Goal: Task Accomplishment & Management: Complete application form

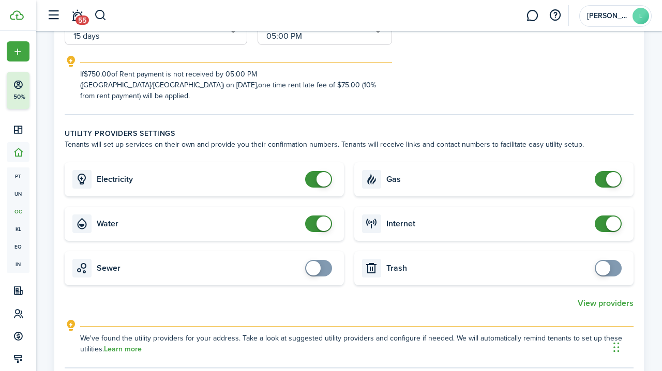
scroll to position [28, 0]
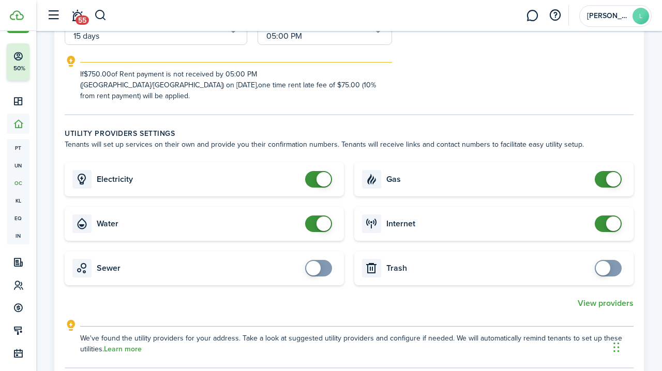
checkbox input "false"
click at [322, 175] on span at bounding box center [323, 179] width 14 height 14
checkbox input "false"
click at [321, 217] on span at bounding box center [323, 224] width 14 height 14
checkbox input "false"
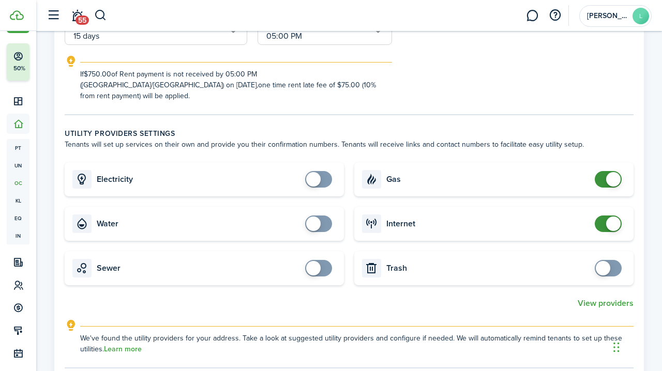
click at [609, 172] on span at bounding box center [613, 179] width 14 height 14
click at [611, 217] on span at bounding box center [613, 224] width 14 height 14
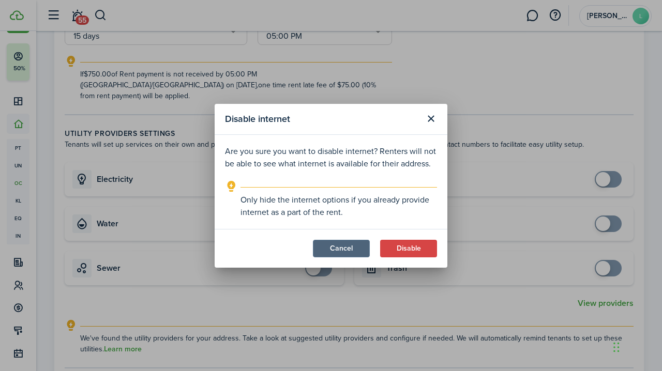
click at [347, 249] on button "Cancel" at bounding box center [341, 249] width 57 height 18
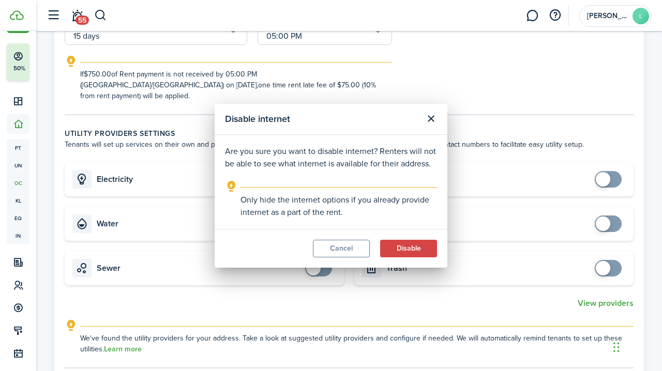
checkbox input "true"
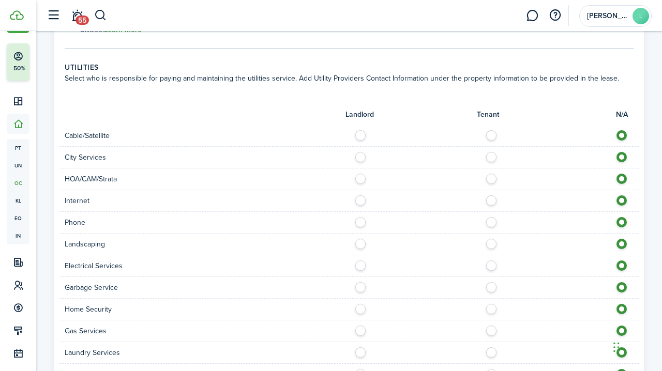
scroll to position [584, 0]
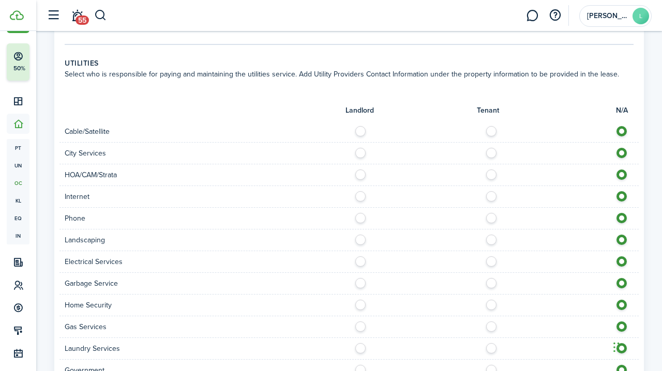
click at [362, 148] on label at bounding box center [363, 150] width 18 height 5
radio input "true"
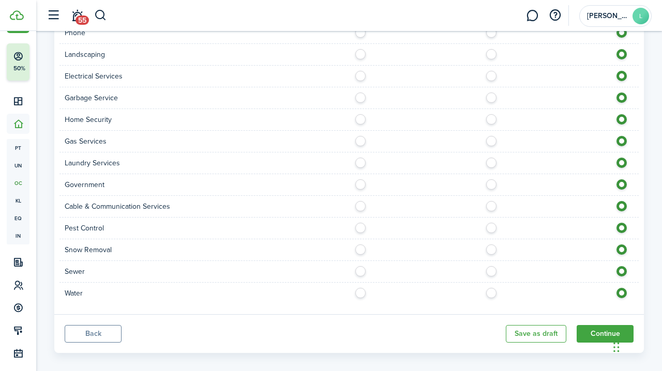
scroll to position [769, 0]
click at [362, 267] on label at bounding box center [363, 269] width 18 height 5
radio input "true"
click at [363, 288] on label at bounding box center [363, 290] width 18 height 5
radio input "true"
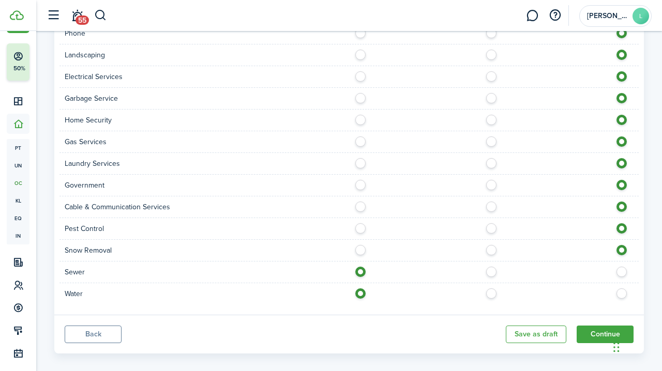
click at [360, 136] on label at bounding box center [363, 138] width 18 height 5
radio input "true"
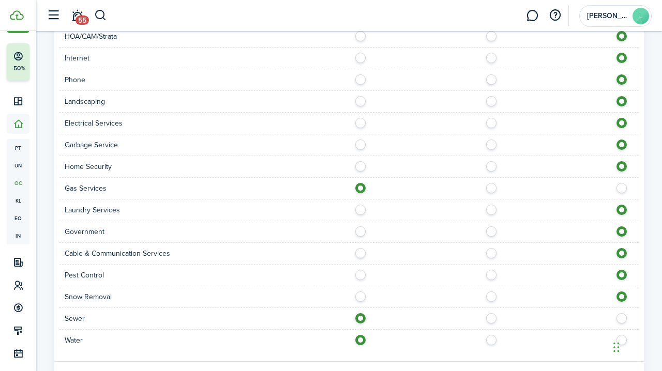
scroll to position [716, 0]
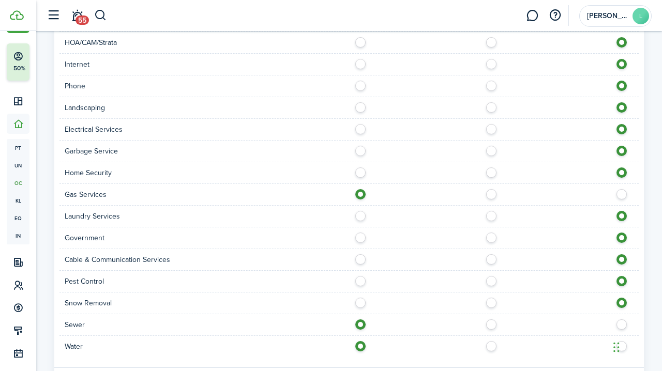
click at [360, 124] on label at bounding box center [363, 126] width 18 height 5
radio input "true"
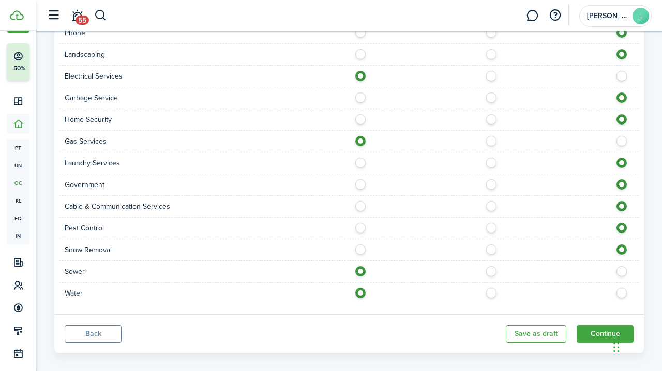
scroll to position [769, 0]
click at [604, 326] on button "Continue" at bounding box center [604, 335] width 57 height 18
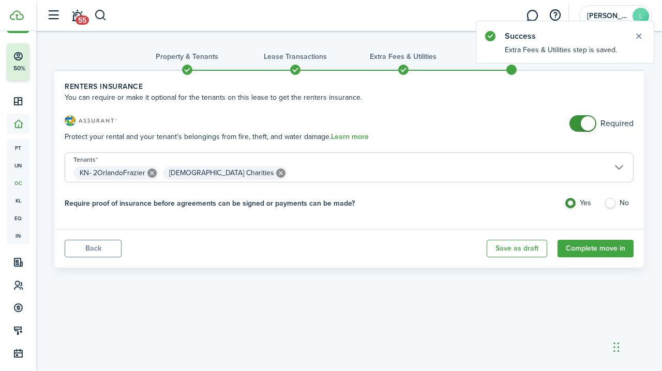
checkbox input "false"
click at [585, 122] on span at bounding box center [588, 123] width 14 height 14
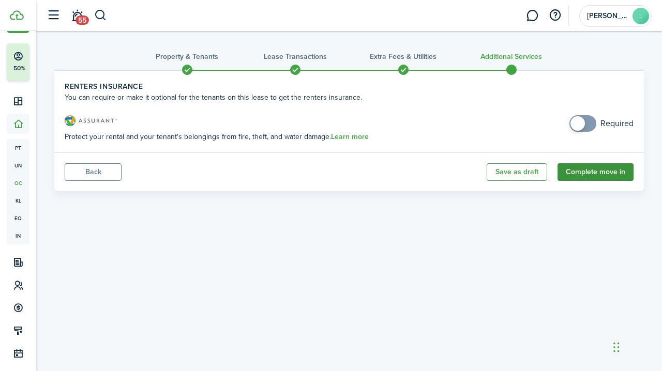
click at [597, 170] on button "Complete move in" at bounding box center [595, 172] width 76 height 18
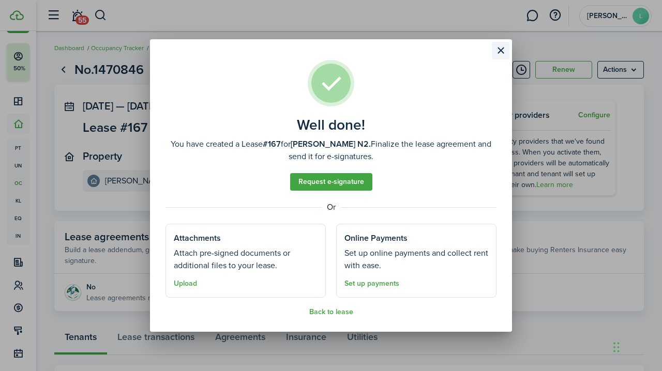
click at [501, 51] on button "Close modal" at bounding box center [501, 51] width 18 height 18
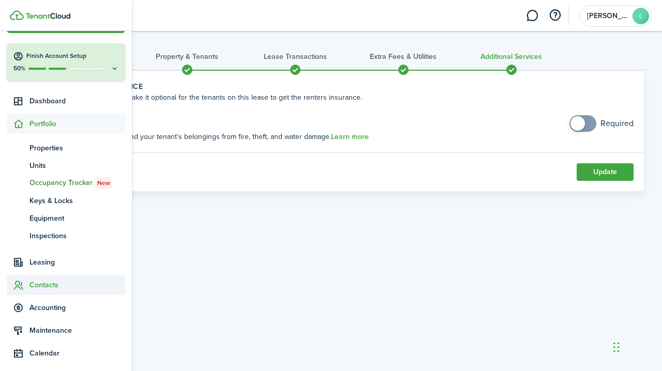
click at [44, 283] on span "Contacts" at bounding box center [77, 285] width 96 height 11
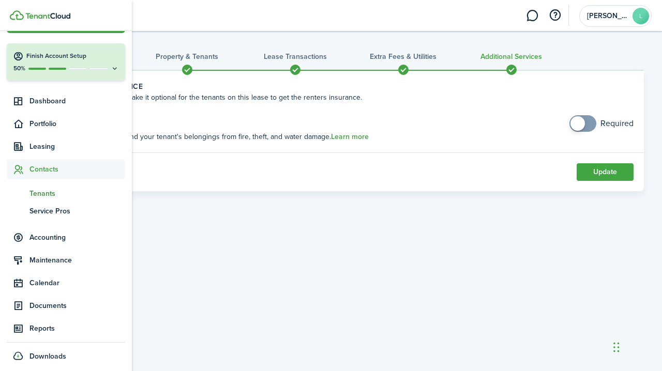
click at [48, 192] on span "Tenants" at bounding box center [77, 193] width 96 height 11
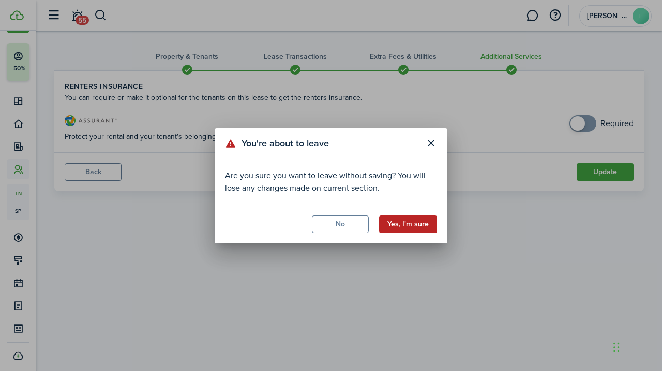
click at [406, 224] on button "Yes, I'm sure" at bounding box center [408, 225] width 58 height 18
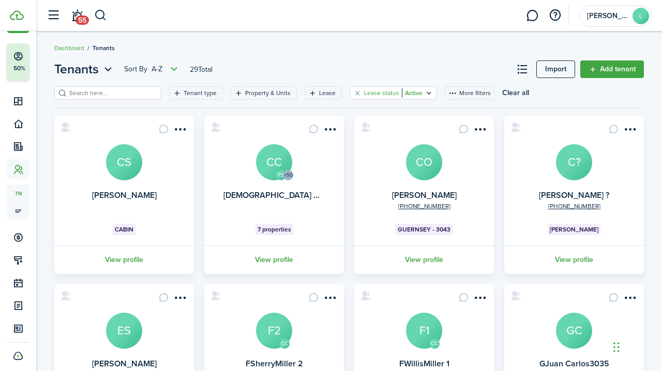
click at [409, 93] on filter-tag-value "Active" at bounding box center [412, 92] width 21 height 9
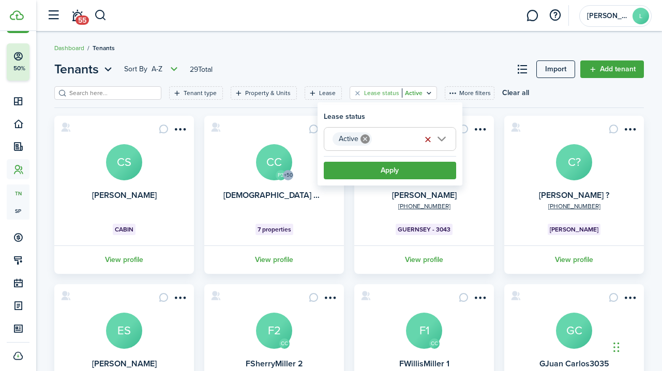
click at [428, 138] on button "button" at bounding box center [428, 139] width 14 height 14
click at [385, 169] on button "Apply" at bounding box center [390, 171] width 132 height 18
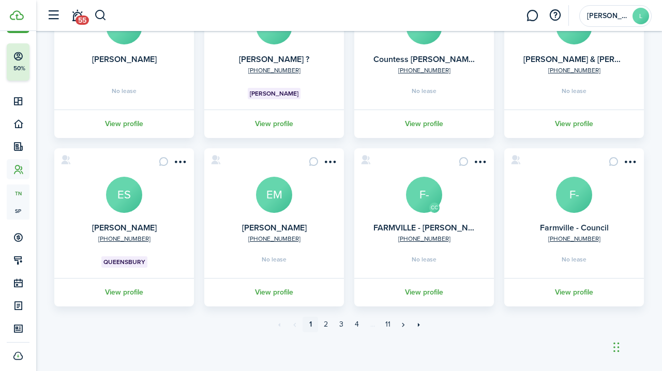
scroll to position [305, 0]
click at [342, 325] on link "3" at bounding box center [341, 325] width 16 height 16
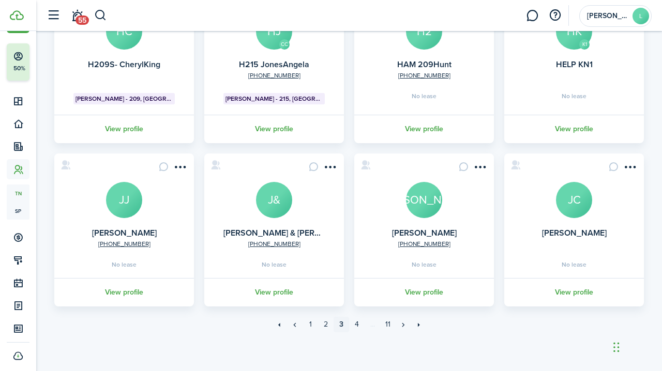
scroll to position [299, 0]
click at [356, 325] on link "4" at bounding box center [357, 325] width 16 height 16
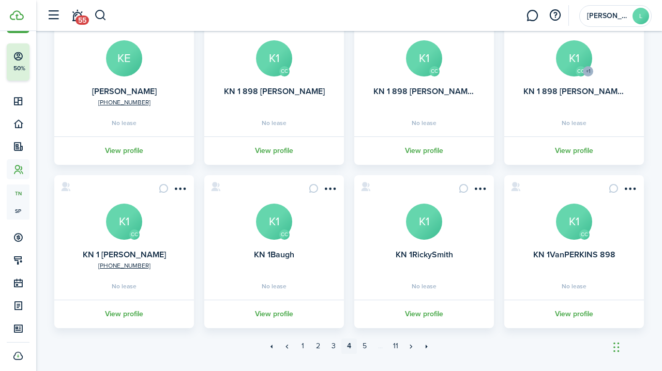
scroll to position [273, 0]
click at [426, 232] on avatar-text "K1" at bounding box center [424, 221] width 36 height 36
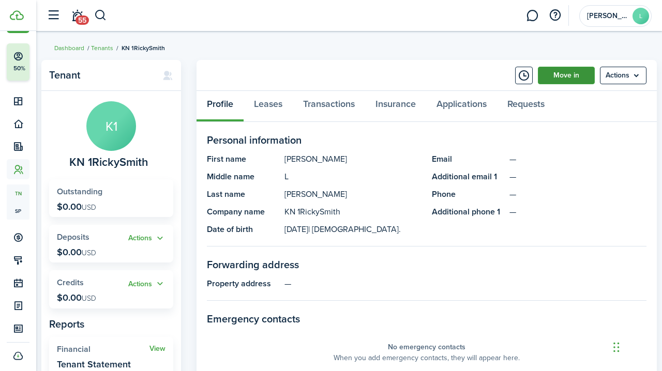
click at [564, 73] on link "Move in" at bounding box center [566, 76] width 57 height 18
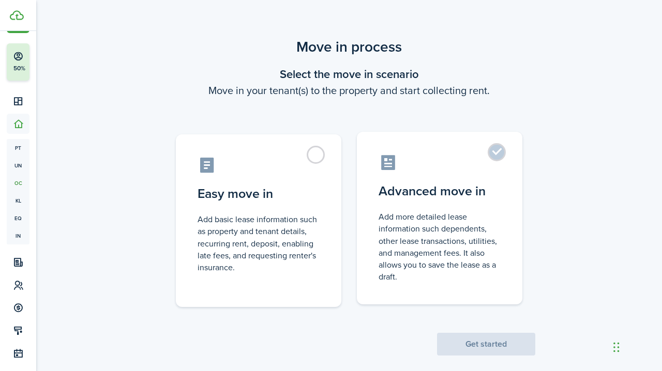
click at [501, 146] on label "Advanced move in Add more detailed lease information such dependents, other lea…" at bounding box center [439, 218] width 165 height 173
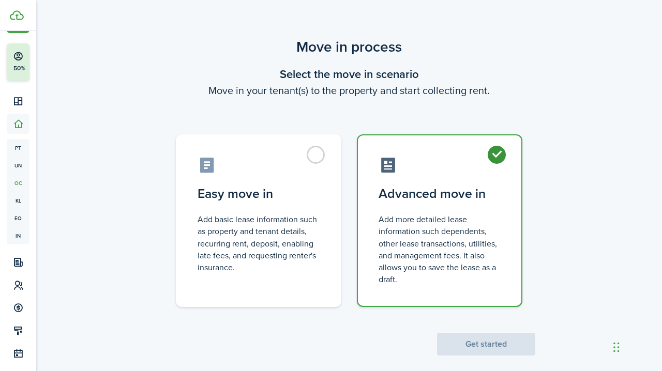
radio input "true"
click at [482, 343] on button "Get started" at bounding box center [486, 344] width 98 height 23
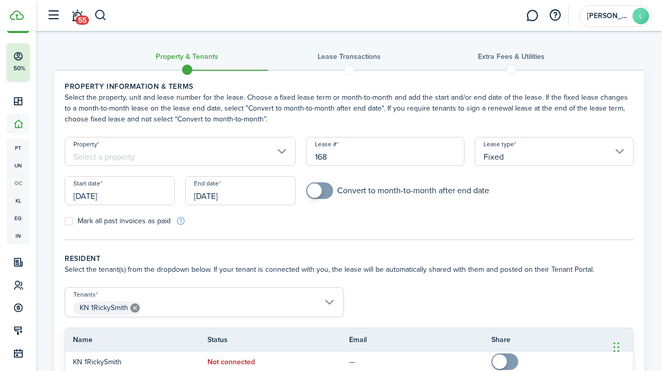
checkbox input "true"
click at [314, 191] on span at bounding box center [314, 191] width 14 height 14
click at [140, 196] on input "[DATE]" at bounding box center [120, 190] width 110 height 29
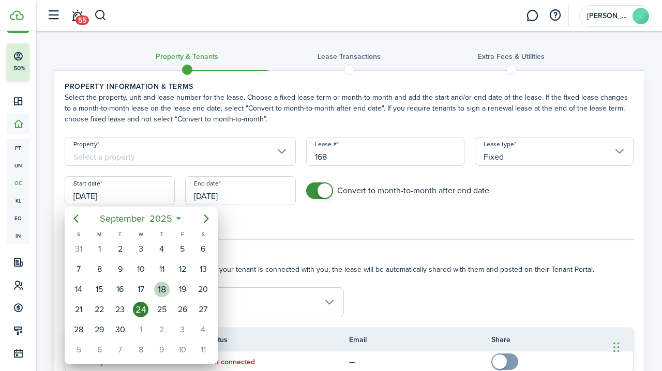
click at [161, 289] on div "18" at bounding box center [162, 290] width 16 height 16
type input "[DATE]"
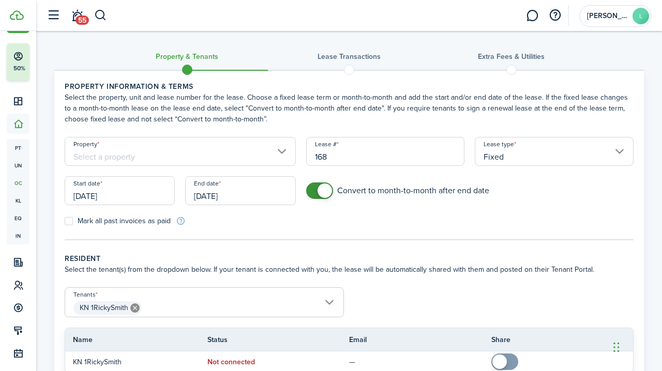
click at [257, 194] on input "[DATE]" at bounding box center [240, 190] width 110 height 29
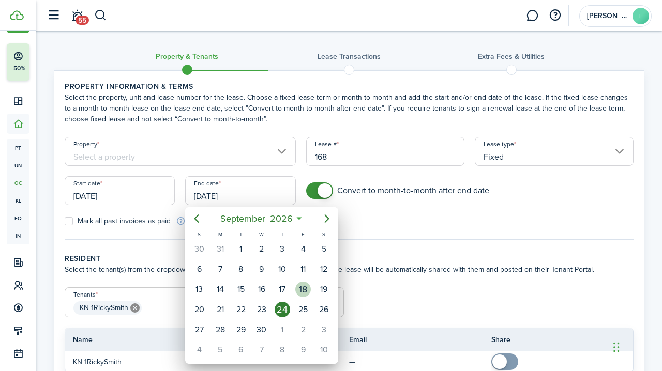
click at [303, 285] on div "18" at bounding box center [303, 290] width 16 height 16
type input "[DATE]"
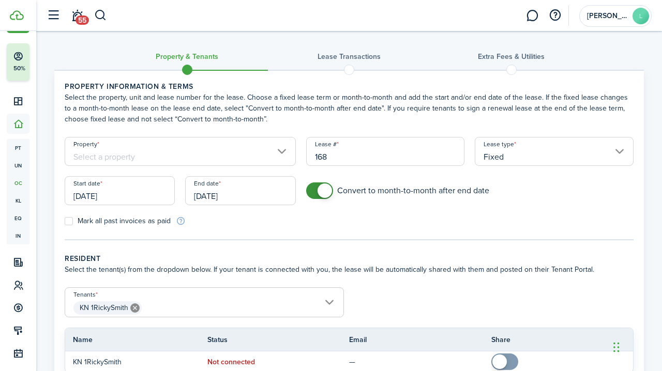
click at [214, 149] on input "Property" at bounding box center [180, 151] width 231 height 29
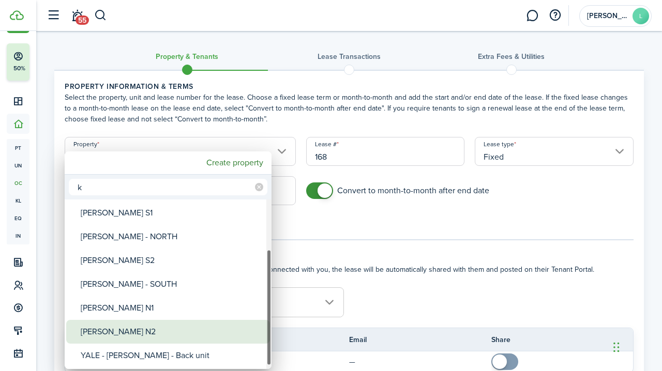
type input "k"
click at [109, 332] on div "[PERSON_NAME] N2" at bounding box center [172, 332] width 183 height 24
type input "[PERSON_NAME] N2"
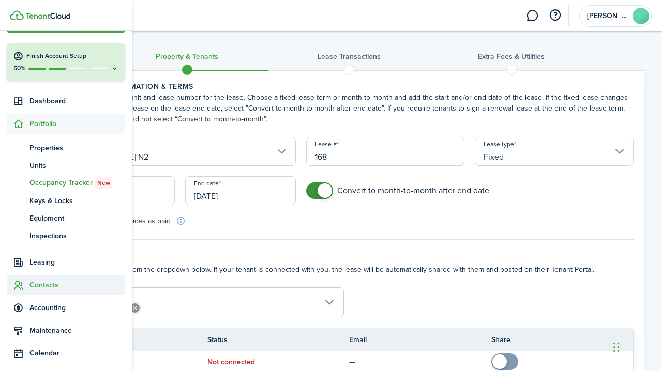
click at [46, 283] on span "Contacts" at bounding box center [77, 285] width 96 height 11
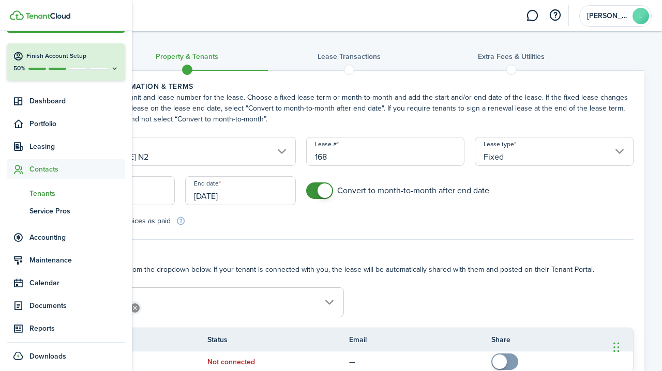
click at [51, 189] on span "Tenants" at bounding box center [77, 193] width 96 height 11
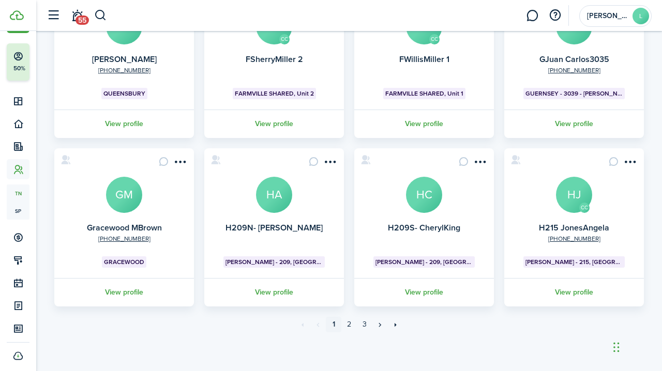
scroll to position [305, 0]
click at [351, 326] on link "2" at bounding box center [349, 325] width 16 height 16
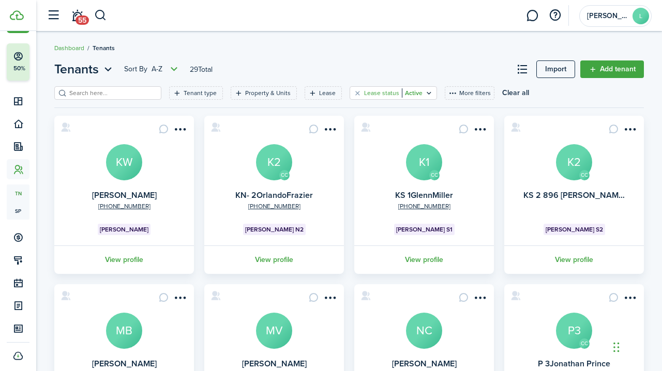
click at [412, 90] on filter-tag-value "Active" at bounding box center [412, 92] width 21 height 9
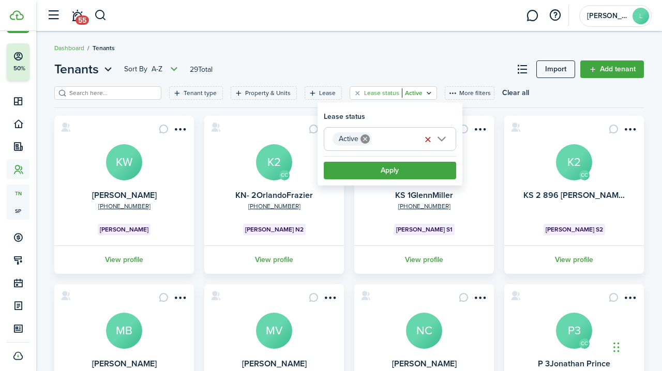
click at [366, 140] on icon at bounding box center [364, 138] width 9 height 9
click at [387, 168] on button "Apply" at bounding box center [390, 171] width 132 height 18
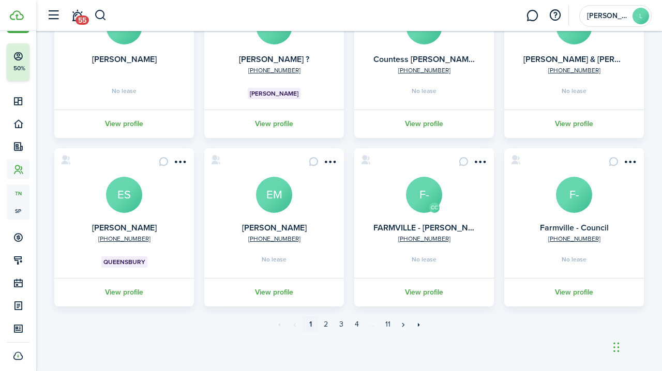
scroll to position [305, 0]
click at [356, 322] on link "4" at bounding box center [357, 325] width 16 height 16
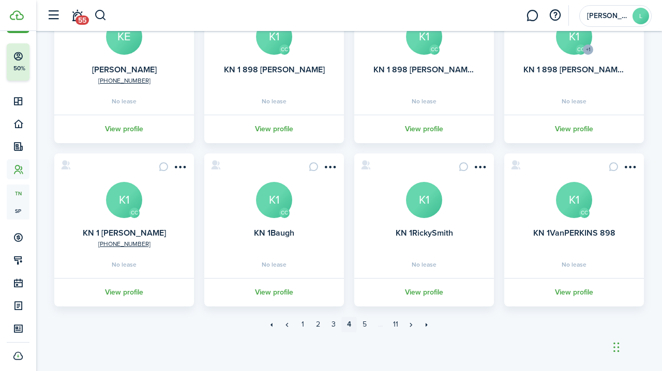
scroll to position [294, 0]
click at [426, 212] on avatar-text "K1" at bounding box center [424, 200] width 36 height 36
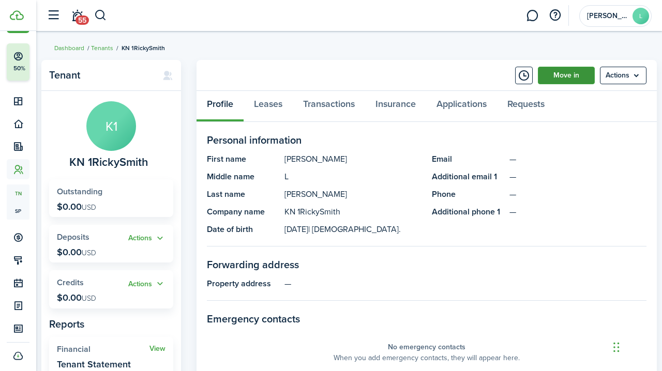
click at [565, 77] on link "Move in" at bounding box center [566, 76] width 57 height 18
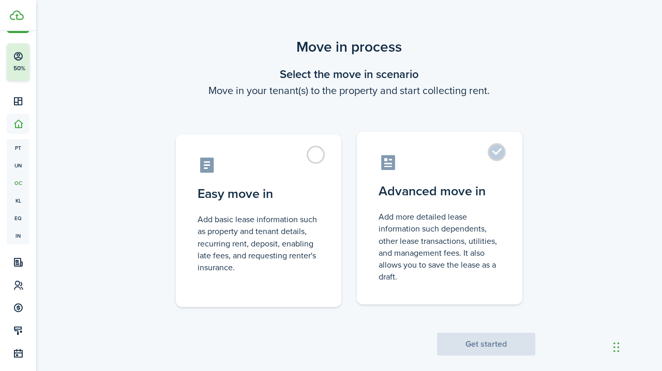
click at [497, 150] on label "Advanced move in Add more detailed lease information such dependents, other lea…" at bounding box center [439, 218] width 165 height 173
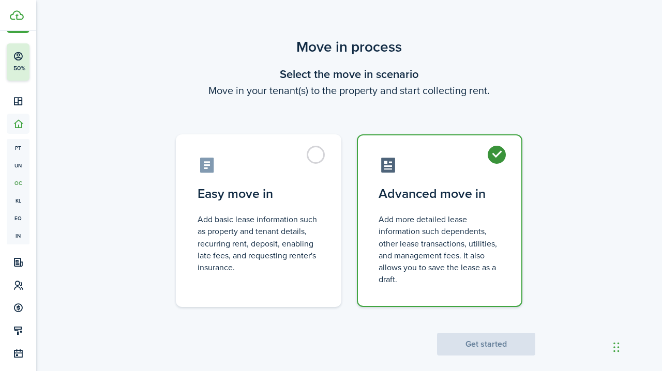
radio input "true"
click at [484, 342] on button "Get started" at bounding box center [486, 344] width 98 height 23
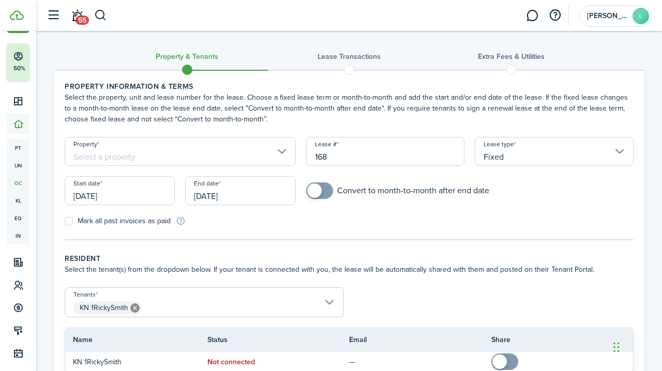
click at [135, 154] on input "Property" at bounding box center [180, 151] width 231 height 29
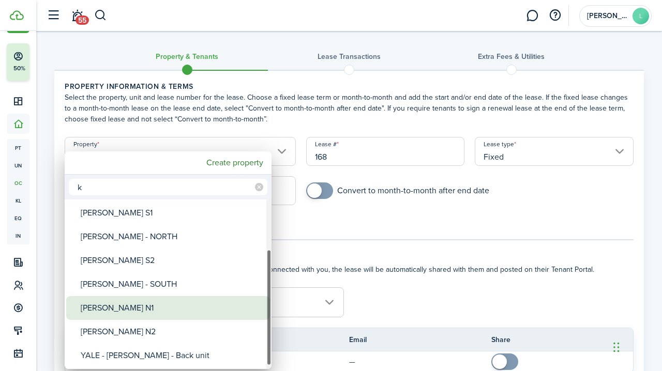
type input "k"
click at [101, 307] on div "[PERSON_NAME] N1" at bounding box center [172, 308] width 183 height 24
type input "[PERSON_NAME] N1"
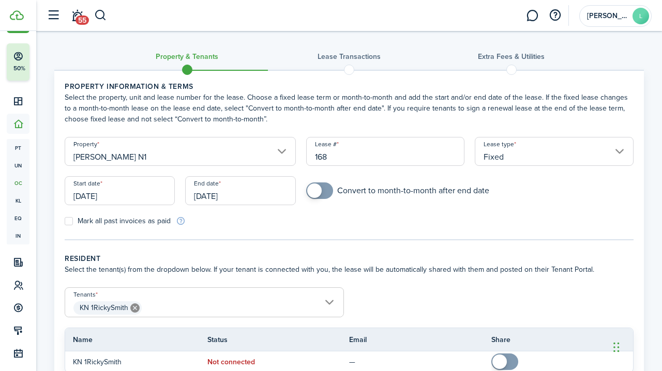
click at [134, 196] on input "[DATE]" at bounding box center [120, 190] width 110 height 29
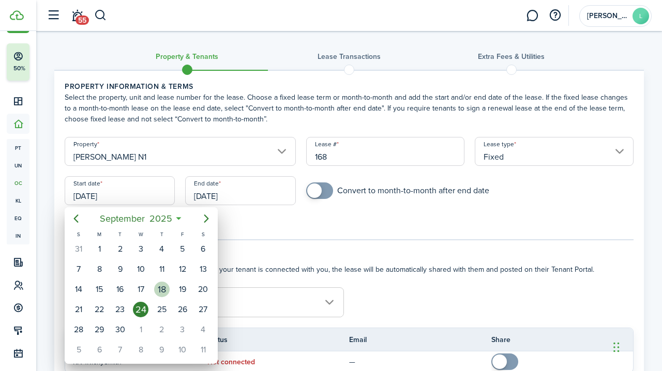
click at [159, 287] on div "18" at bounding box center [162, 290] width 16 height 16
type input "[DATE]"
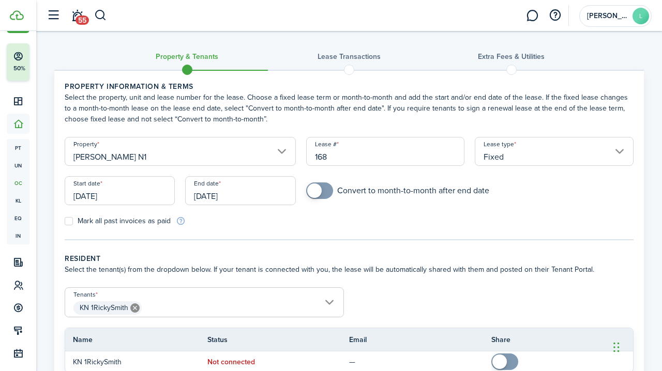
click at [239, 193] on input "[DATE]" at bounding box center [240, 190] width 110 height 29
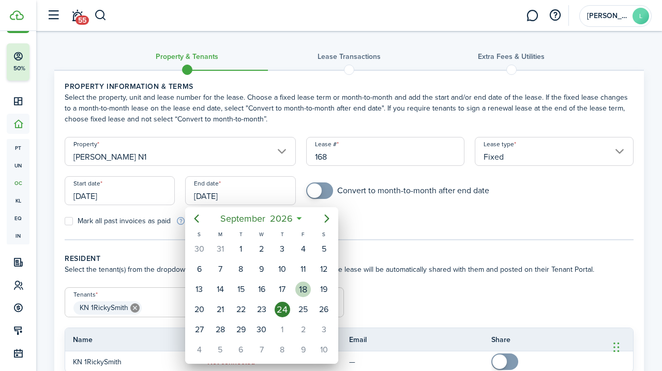
click at [300, 287] on div "18" at bounding box center [303, 290] width 16 height 16
type input "[DATE]"
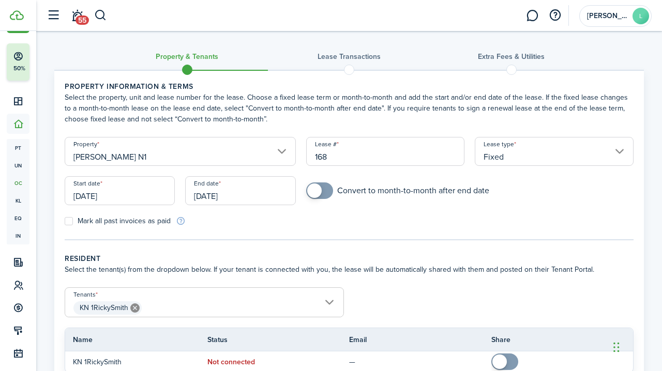
checkbox input "true"
click at [313, 188] on span at bounding box center [314, 191] width 14 height 14
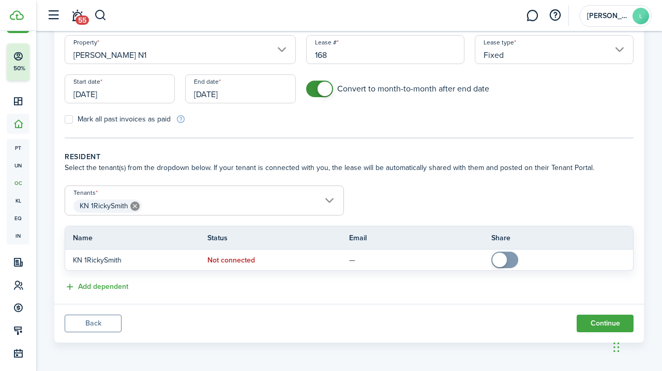
scroll to position [102, 0]
click at [329, 201] on span "KN 1RickySmith" at bounding box center [204, 206] width 278 height 18
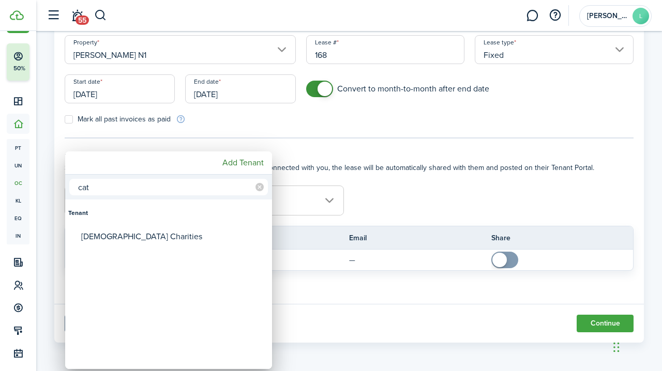
type input "cat"
drag, startPoint x: 126, startPoint y: 220, endPoint x: 126, endPoint y: 229, distance: 8.3
click at [126, 225] on div "Tenant" at bounding box center [168, 213] width 201 height 24
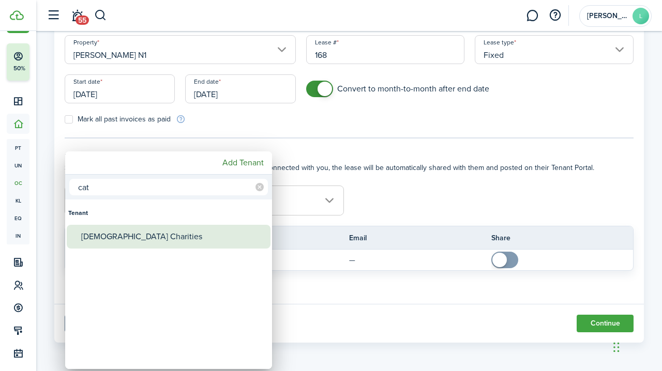
click at [123, 237] on div "[DEMOGRAPHIC_DATA] Charities" at bounding box center [172, 237] width 183 height 24
type input "KN 1RickySmith, [DEMOGRAPHIC_DATA] Charities"
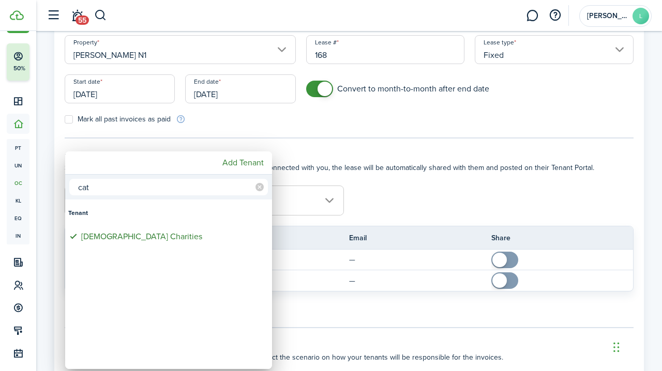
click at [368, 213] on div at bounding box center [330, 185] width 827 height 537
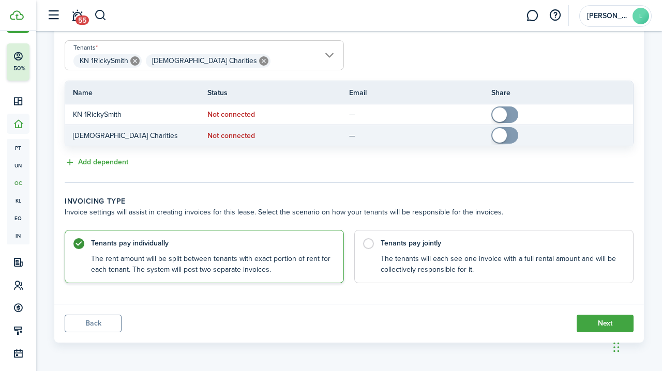
scroll to position [247, 0]
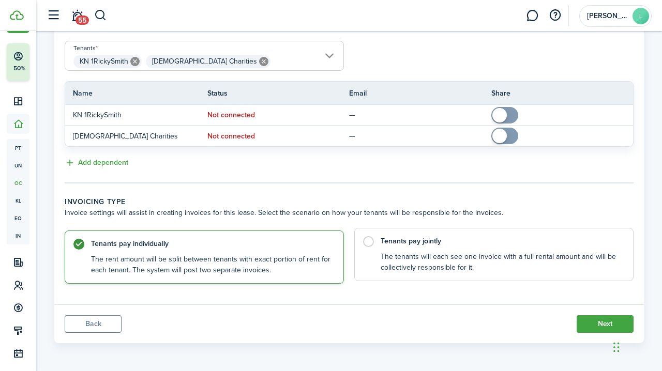
click at [366, 241] on label "Tenants pay jointly The tenants will each see one invoice with a full rental am…" at bounding box center [493, 254] width 279 height 53
radio input "false"
radio input "true"
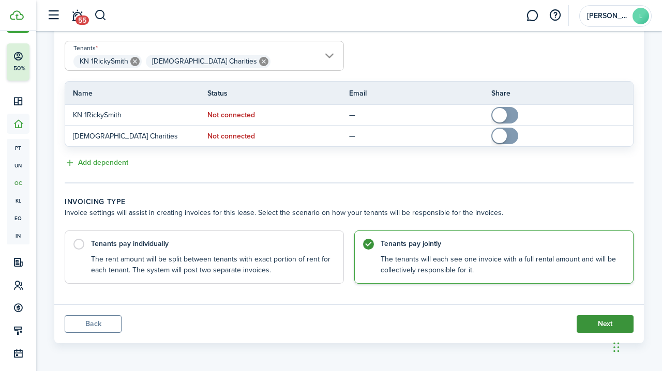
click at [600, 325] on button "Next" at bounding box center [604, 324] width 57 height 18
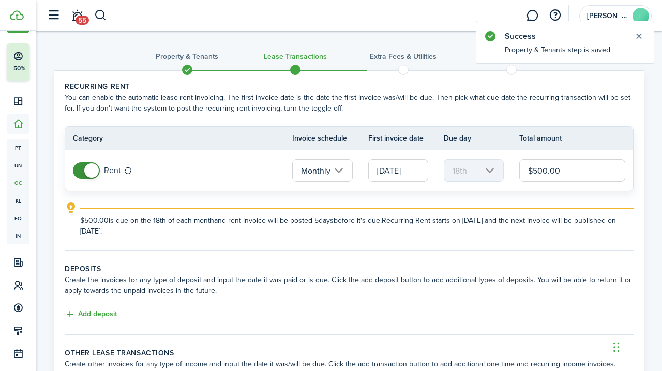
click at [424, 172] on input "[DATE]" at bounding box center [398, 170] width 60 height 23
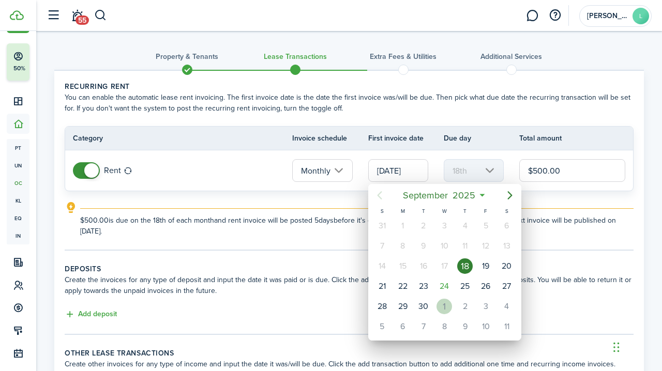
click at [445, 306] on div "1" at bounding box center [444, 307] width 16 height 16
type input "[DATE]"
type input "1st"
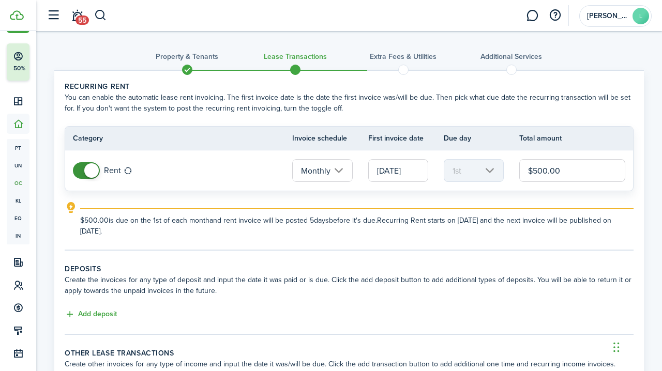
click at [542, 171] on input "$500.00" at bounding box center [572, 170] width 106 height 23
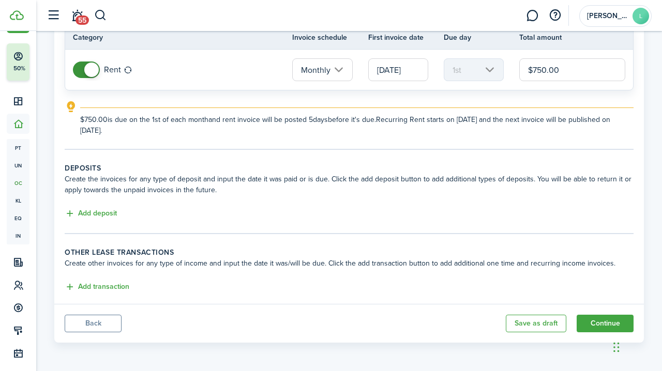
scroll to position [101, 0]
type input "$750.00"
click at [96, 211] on button "Add deposit" at bounding box center [91, 214] width 52 height 12
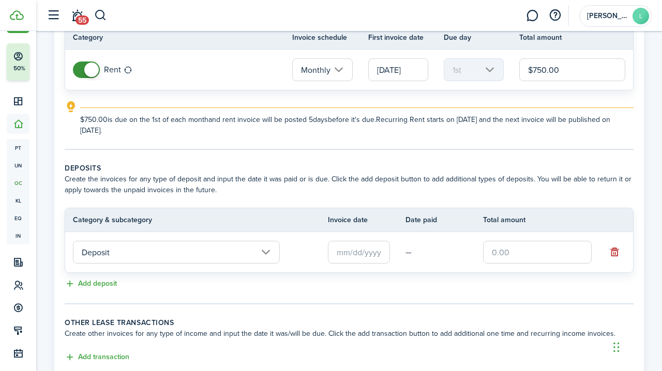
click at [352, 246] on input "text" at bounding box center [359, 252] width 62 height 23
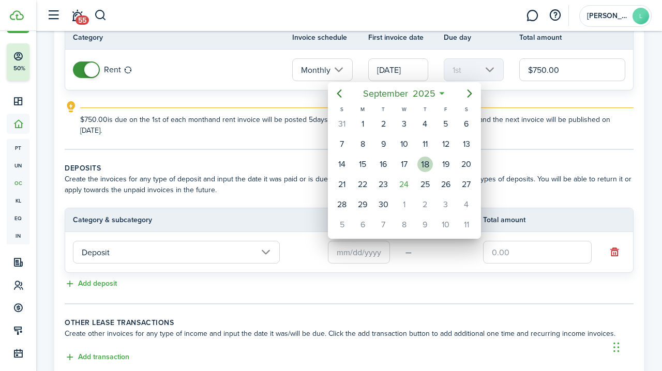
click at [425, 163] on div "18" at bounding box center [425, 165] width 16 height 16
type input "[DATE]"
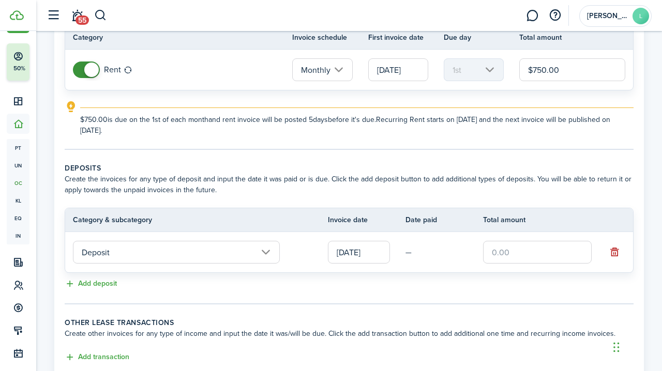
click at [492, 257] on input "text" at bounding box center [537, 252] width 109 height 23
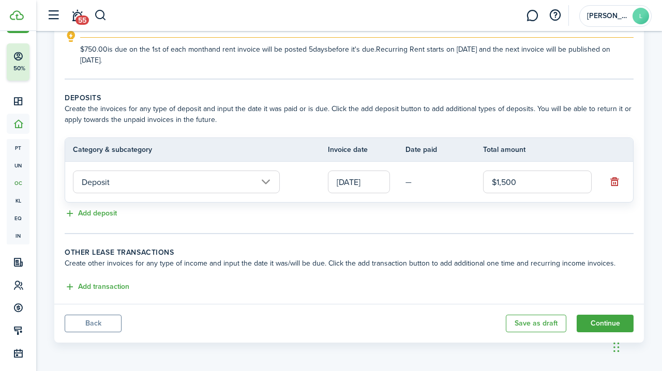
scroll to position [171, 0]
type input "$1,500.00"
click at [105, 287] on button "Add transaction" at bounding box center [97, 287] width 65 height 12
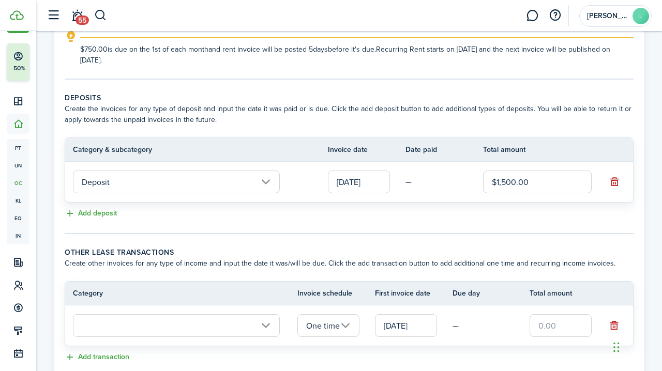
click at [216, 329] on input "text" at bounding box center [176, 325] width 207 height 23
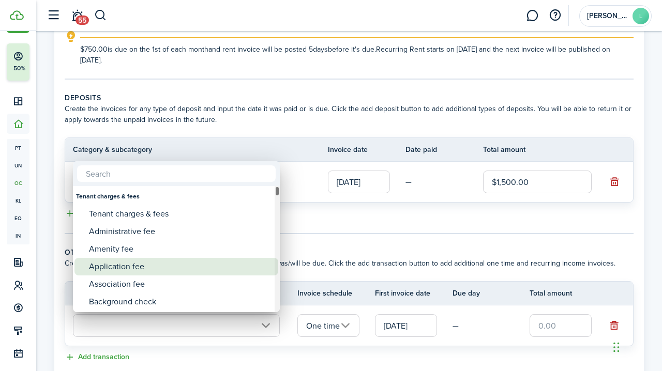
click at [120, 266] on div "Application fee" at bounding box center [180, 267] width 183 height 18
type input "Tenant charges & fees / Application fee"
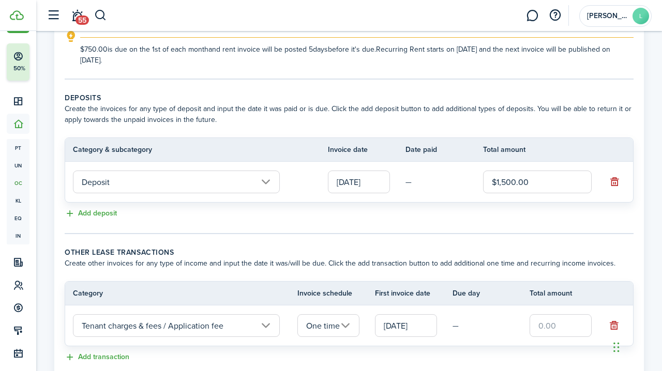
click at [540, 325] on input "text" at bounding box center [560, 325] width 62 height 23
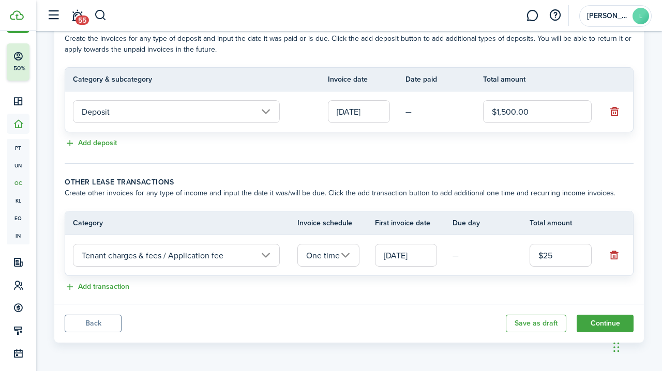
scroll to position [241, 0]
type input "$25.00"
click at [97, 287] on button "Add transaction" at bounding box center [97, 287] width 65 height 12
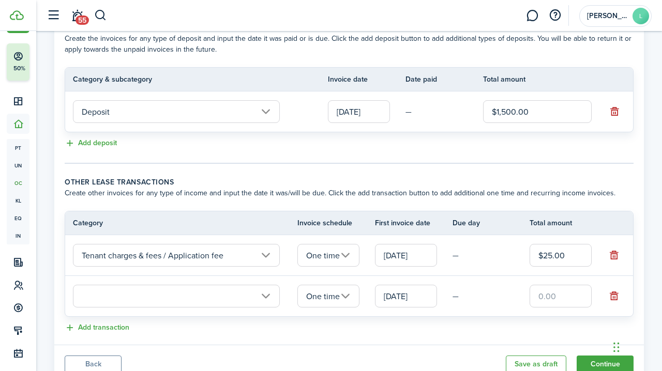
click at [97, 300] on input "text" at bounding box center [176, 296] width 207 height 23
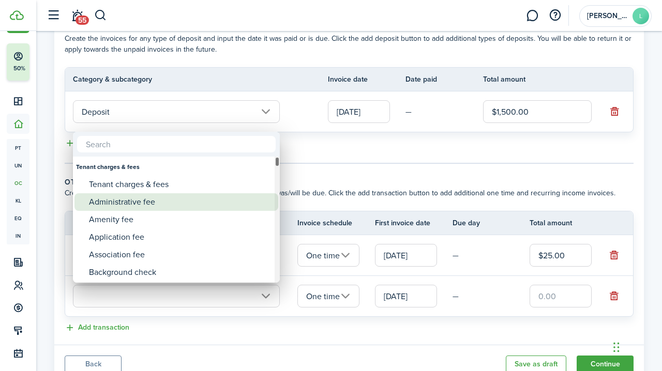
click at [125, 200] on div "Administrative fee" at bounding box center [180, 202] width 183 height 18
type input "Tenant charges & fees / Administrative fee"
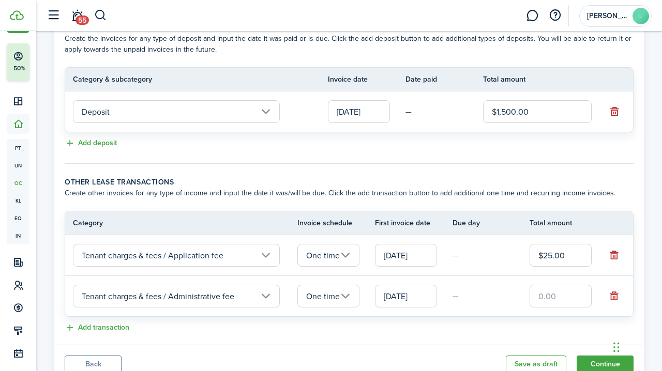
click at [539, 292] on input "text" at bounding box center [560, 296] width 62 height 23
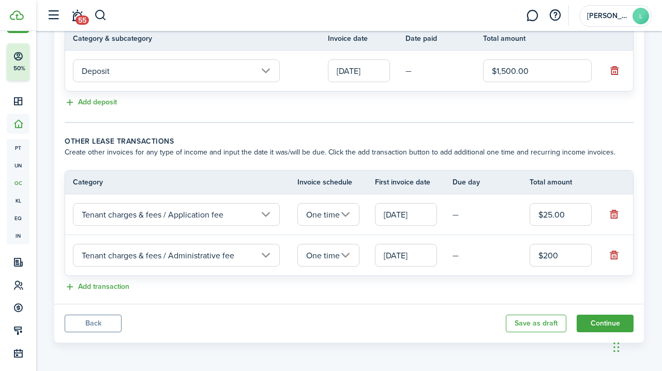
scroll to position [282, 0]
type input "$200.00"
click at [104, 286] on button "Add transaction" at bounding box center [97, 287] width 65 height 12
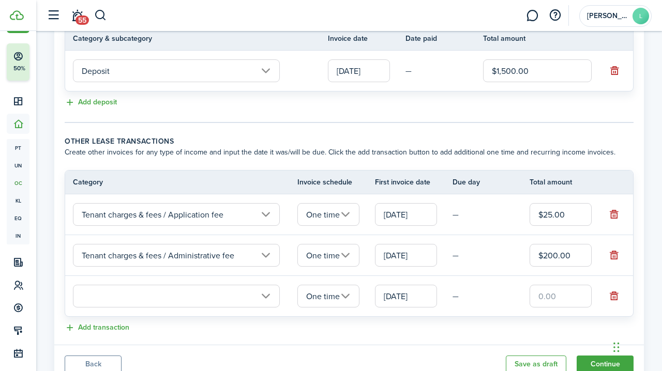
click at [88, 297] on input "text" at bounding box center [176, 296] width 207 height 23
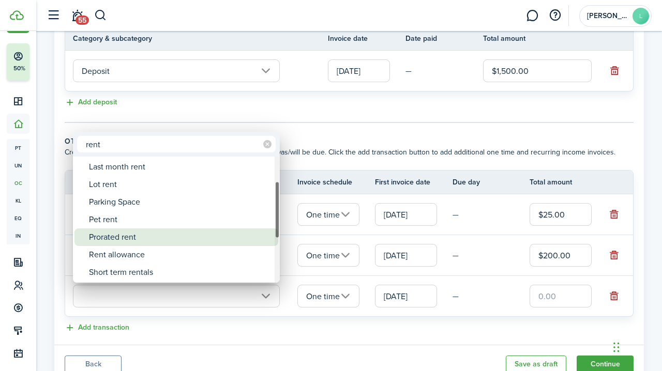
type input "rent"
click at [108, 234] on div "Prorated rent" at bounding box center [180, 238] width 183 height 18
type input "Rent / Prorated rent"
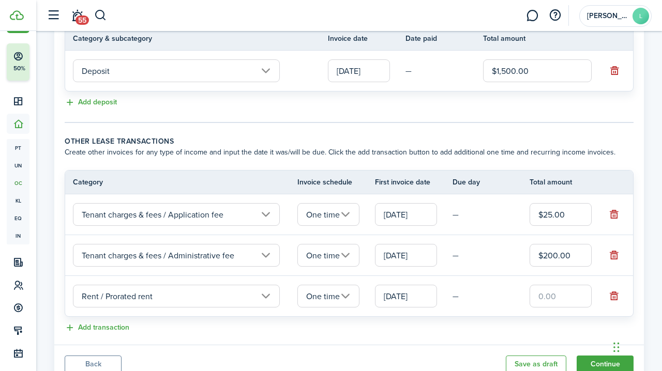
click at [537, 298] on input "text" at bounding box center [560, 296] width 62 height 23
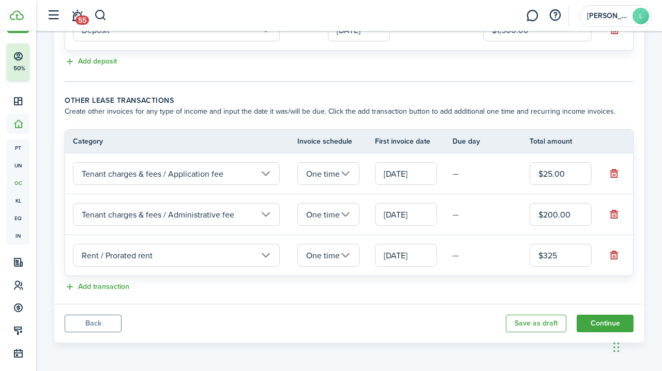
scroll to position [323, 0]
type input "$325.00"
click at [105, 283] on button "Add transaction" at bounding box center [97, 287] width 65 height 12
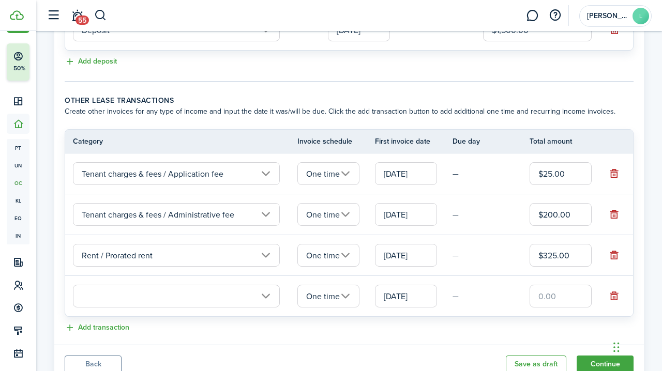
click at [98, 294] on input "text" at bounding box center [176, 296] width 207 height 23
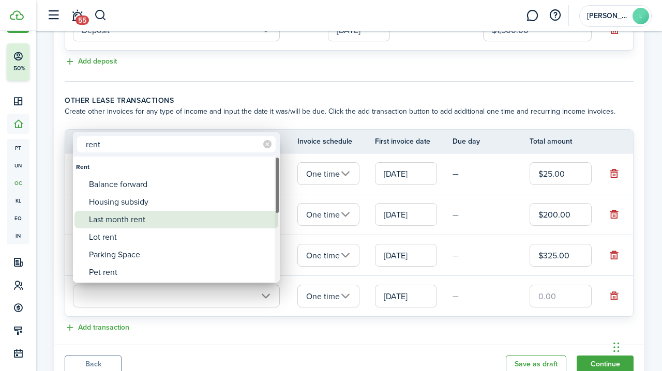
type input "rent"
click at [118, 220] on div "Last month rent" at bounding box center [180, 220] width 183 height 18
type input "Rent / Last month rent"
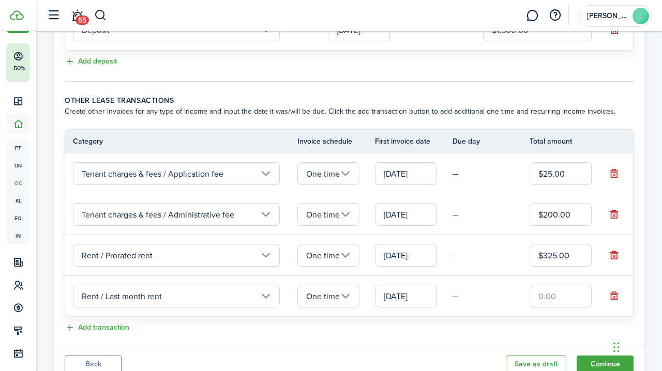
click at [538, 301] on input "text" at bounding box center [560, 296] width 62 height 23
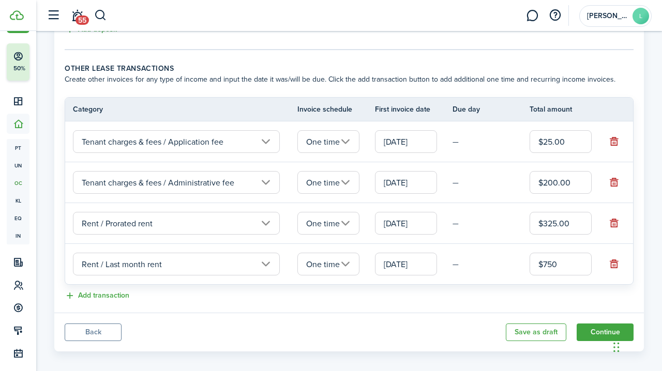
scroll to position [361, 0]
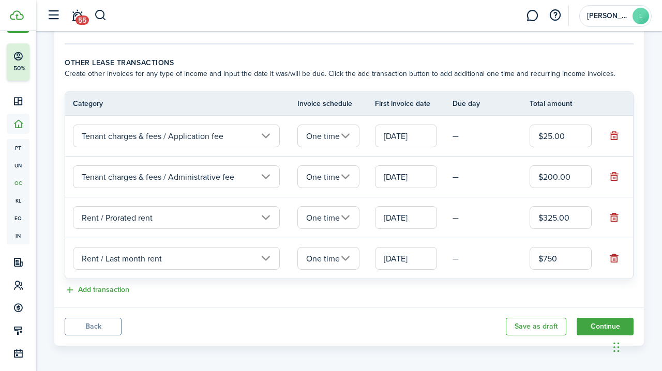
type input "$750.00"
click at [453, 302] on panel-main-body "Recurring rent You can enable the automatic lease rent invoicing. The first inv…" at bounding box center [348, 8] width 589 height 597
click at [604, 326] on button "Continue" at bounding box center [604, 327] width 57 height 18
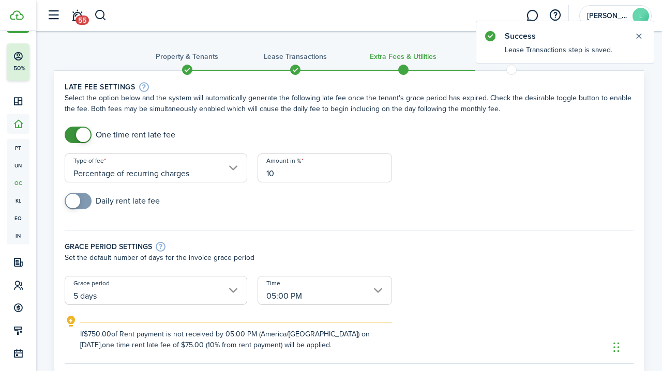
click at [118, 290] on input "5 days" at bounding box center [156, 290] width 183 height 29
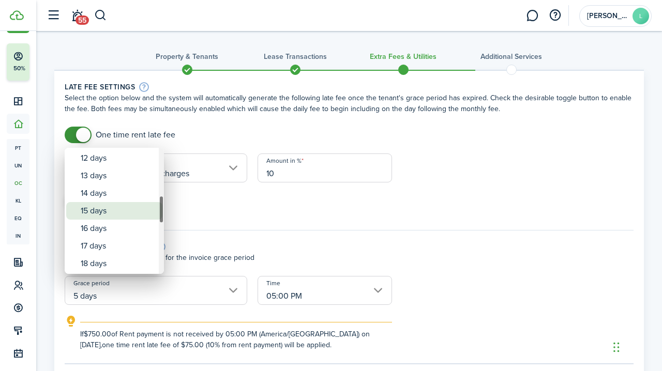
click at [97, 210] on div "15 days" at bounding box center [118, 211] width 75 height 18
type input "15 days"
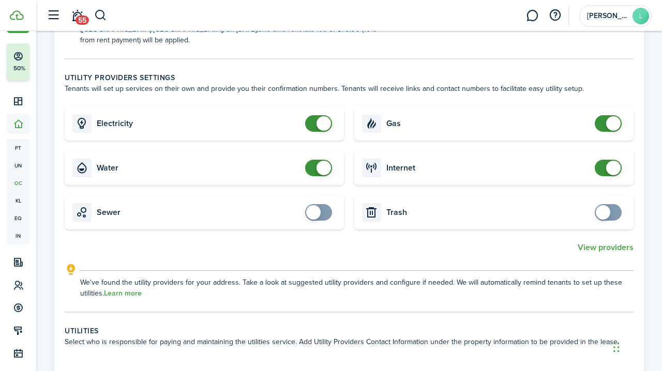
scroll to position [317, 0]
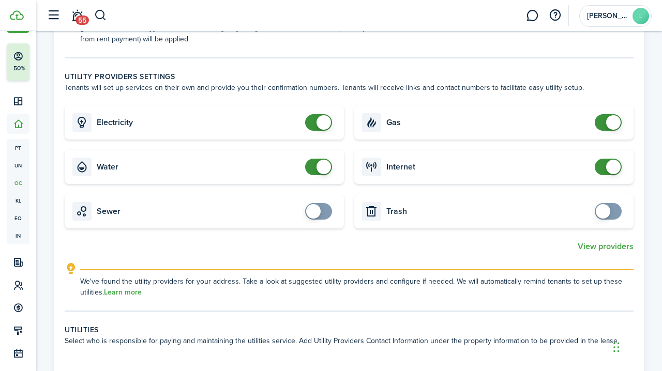
checkbox input "false"
click at [322, 160] on span at bounding box center [323, 167] width 14 height 14
checkbox input "false"
click at [326, 115] on span at bounding box center [323, 122] width 14 height 14
checkbox input "false"
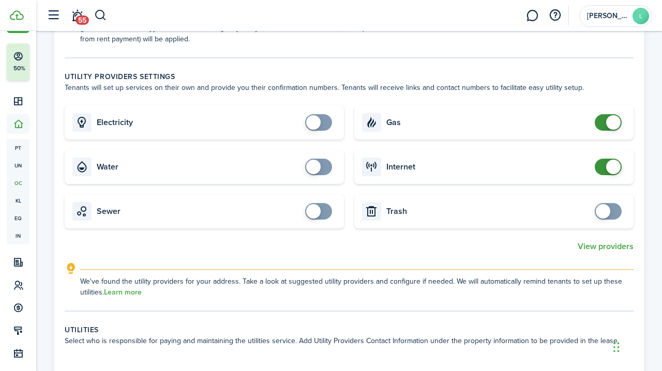
click at [609, 115] on span at bounding box center [613, 122] width 14 height 14
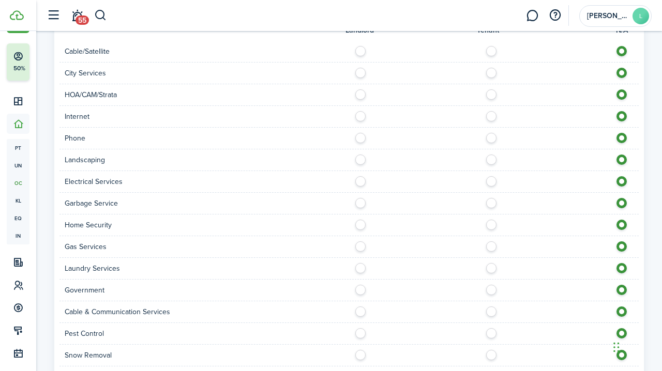
scroll to position [665, 0]
click at [359, 67] on label at bounding box center [363, 69] width 18 height 5
radio input "true"
click at [361, 175] on label at bounding box center [363, 177] width 18 height 5
radio input "true"
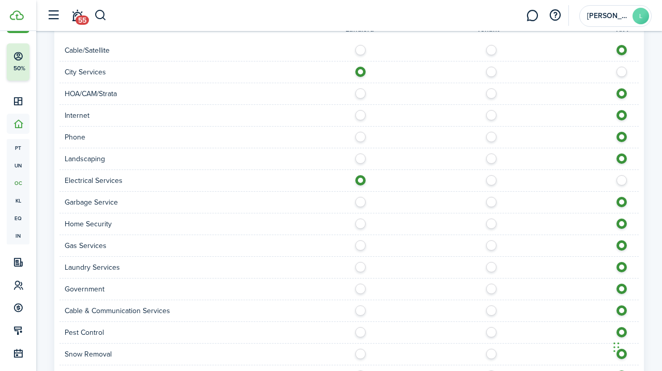
click at [359, 240] on label at bounding box center [363, 242] width 18 height 5
radio input "true"
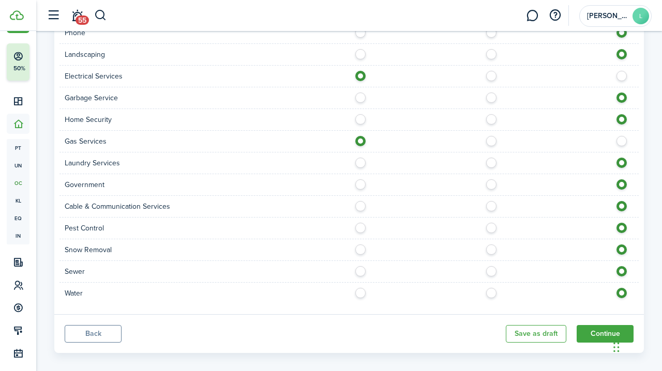
scroll to position [769, 0]
click at [362, 267] on label at bounding box center [363, 269] width 18 height 5
radio input "true"
click at [362, 288] on label at bounding box center [363, 290] width 18 height 5
radio input "true"
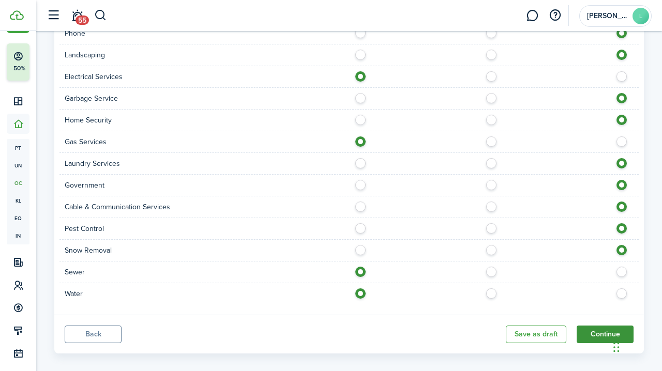
click at [606, 326] on button "Continue" at bounding box center [604, 335] width 57 height 18
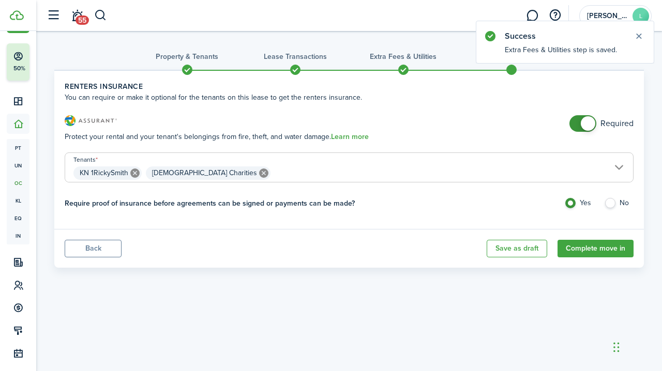
checkbox input "false"
click at [591, 122] on span at bounding box center [588, 123] width 14 height 14
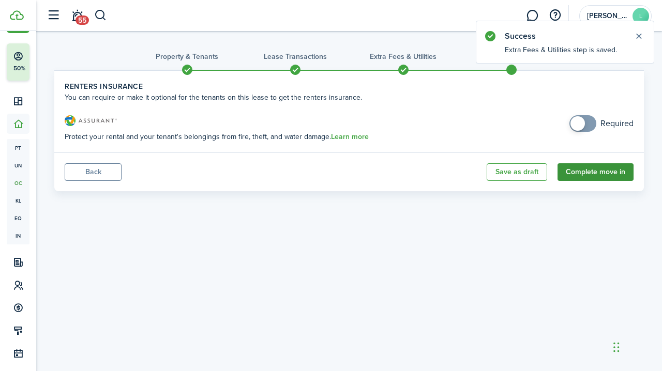
click at [596, 171] on button "Complete move in" at bounding box center [595, 172] width 76 height 18
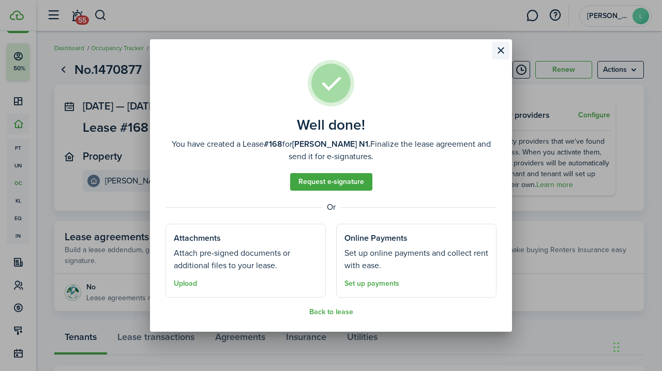
click at [501, 49] on button "Close modal" at bounding box center [501, 51] width 18 height 18
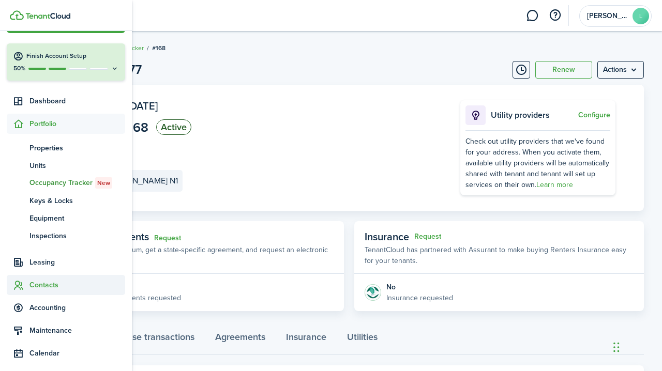
click at [43, 284] on span "Contacts" at bounding box center [77, 285] width 96 height 11
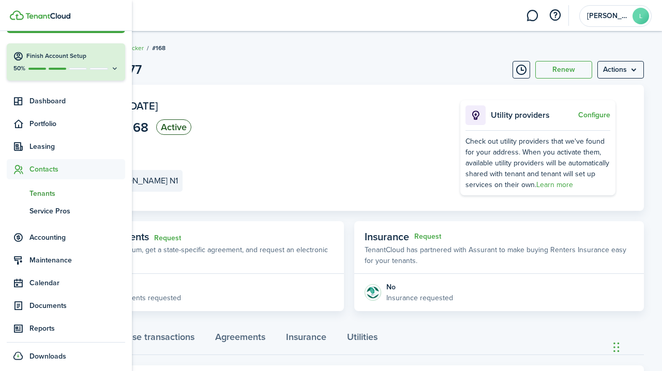
click at [50, 195] on span "Tenants" at bounding box center [77, 193] width 96 height 11
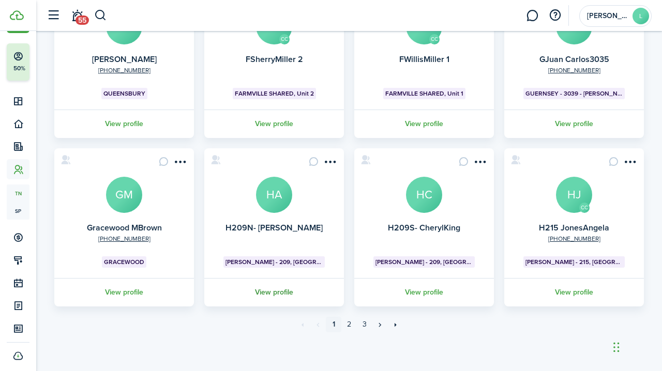
scroll to position [305, 0]
click at [348, 324] on link "2" at bounding box center [349, 325] width 16 height 16
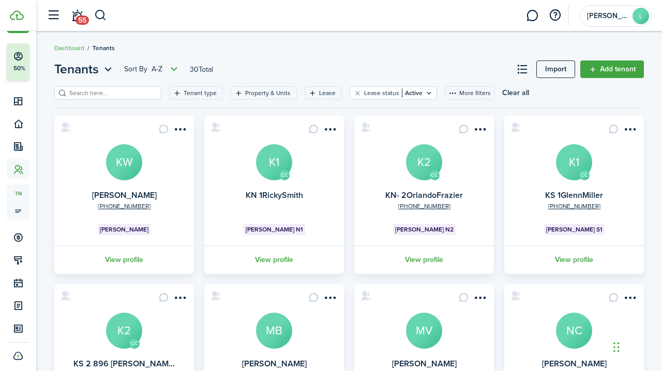
scroll to position [5, 0]
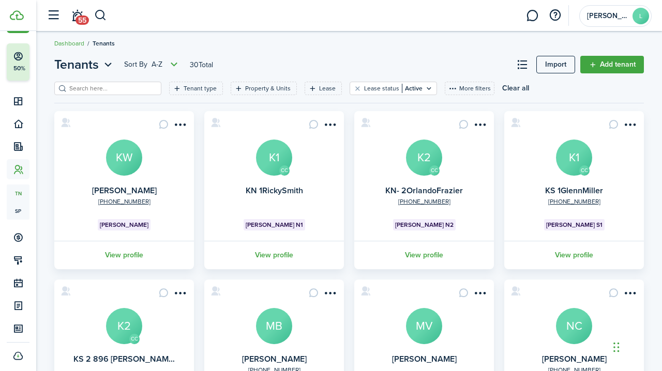
click at [270, 168] on avatar-text "K1" at bounding box center [274, 158] width 36 height 36
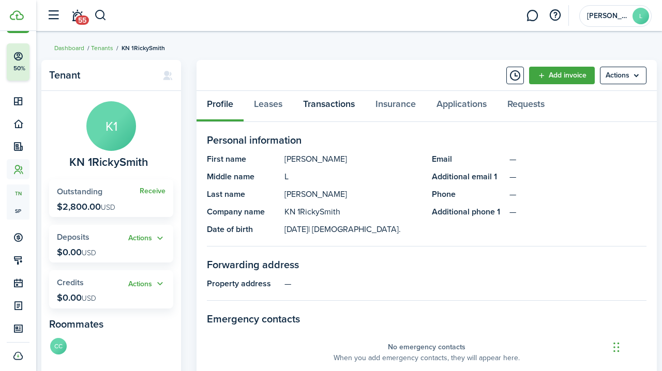
click at [326, 103] on link "Transactions" at bounding box center [329, 106] width 72 height 31
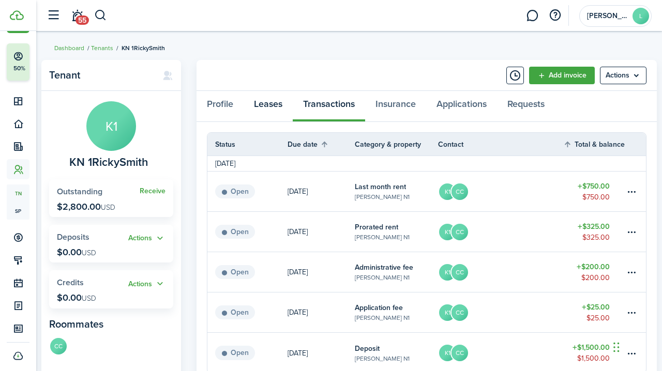
click at [269, 102] on link "Leases" at bounding box center [268, 106] width 49 height 31
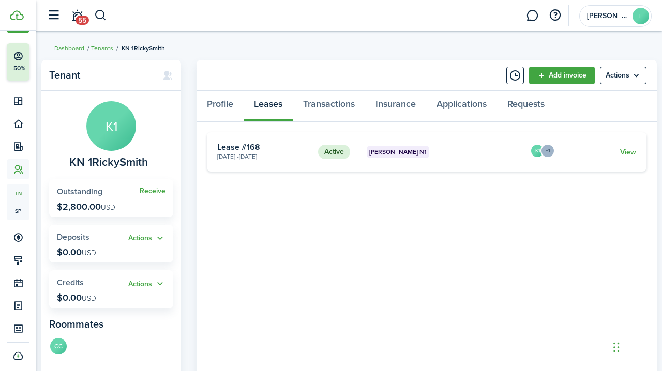
click at [483, 148] on card-extra-content "[PERSON_NAME] N1" at bounding box center [444, 151] width 155 height 11
click at [627, 152] on link "View" at bounding box center [628, 152] width 16 height 11
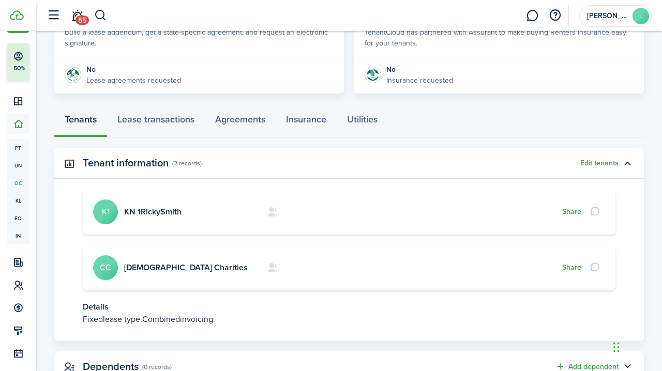
scroll to position [211, 0]
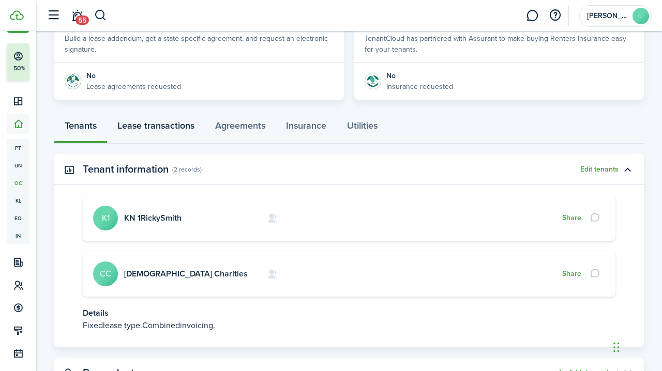
click at [185, 126] on link "Lease transactions" at bounding box center [156, 128] width 98 height 31
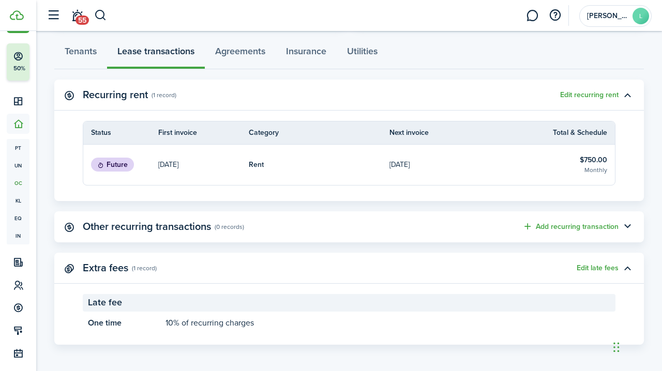
scroll to position [287, 0]
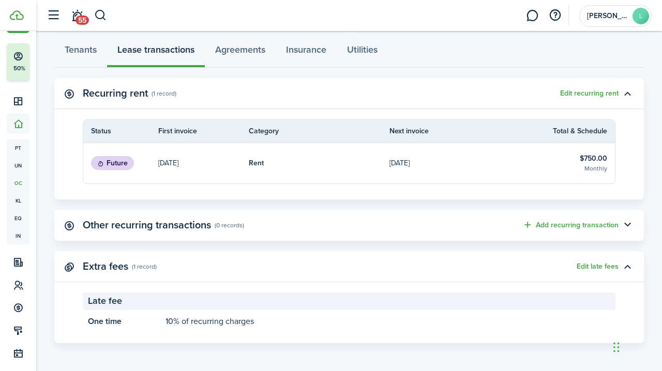
click at [465, 159] on link "[DATE]" at bounding box center [459, 163] width 141 height 40
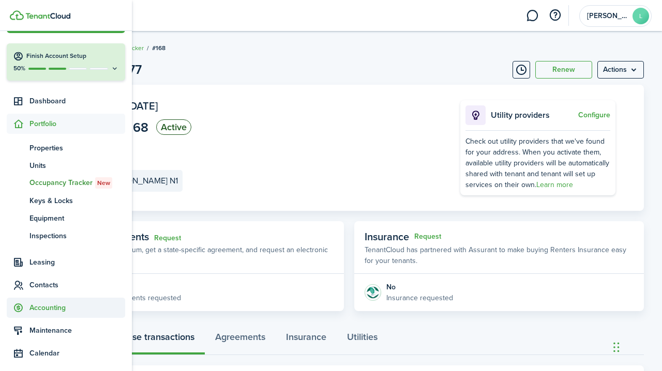
click at [44, 307] on span "Accounting" at bounding box center [77, 307] width 96 height 11
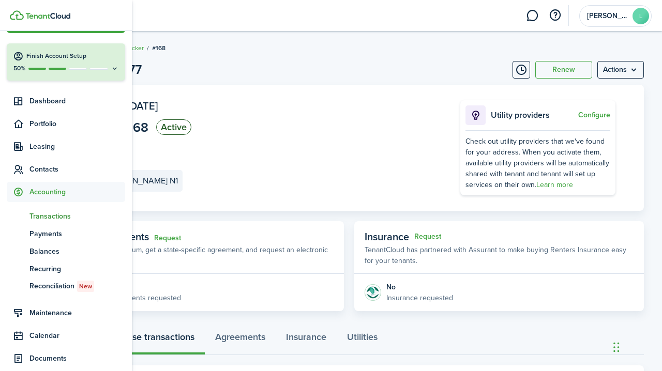
click at [51, 214] on span "Transactions" at bounding box center [77, 216] width 96 height 11
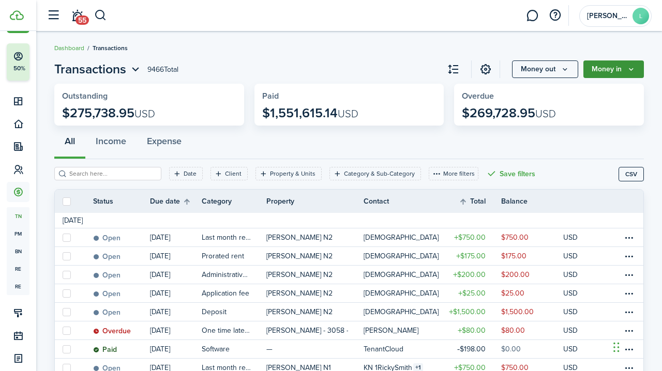
click at [611, 70] on button "Money in" at bounding box center [613, 69] width 60 height 18
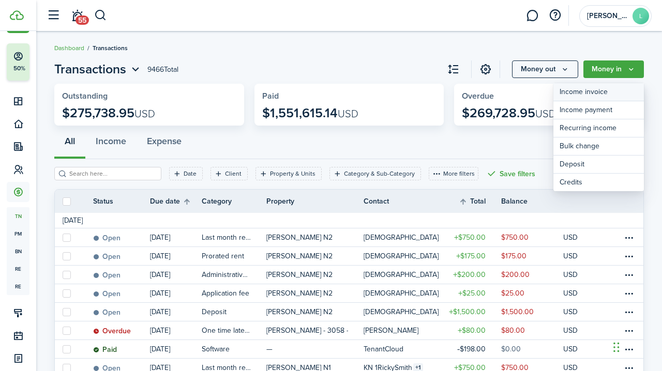
click at [584, 92] on link "Income invoice" at bounding box center [598, 92] width 90 height 18
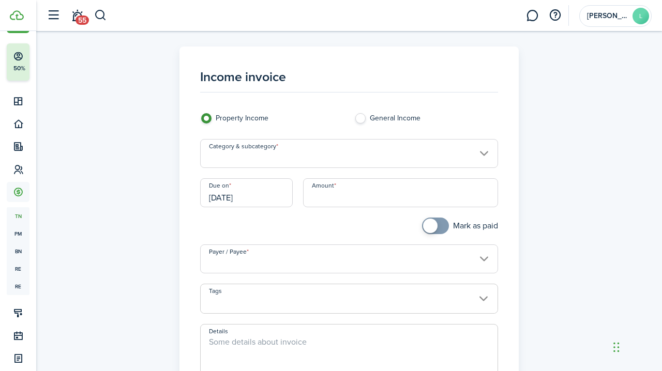
click at [269, 157] on input "Category & subcategory" at bounding box center [349, 153] width 298 height 29
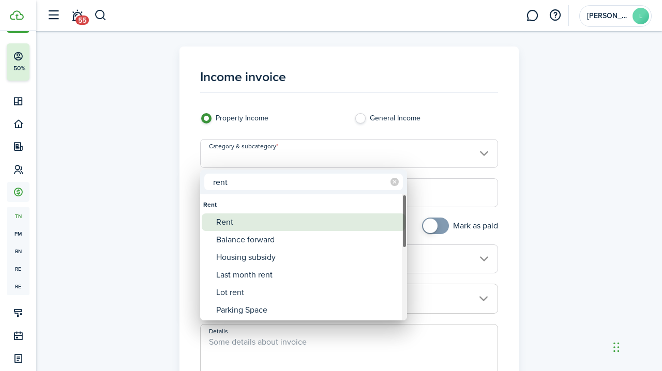
type input "rent"
click at [228, 221] on div "Rent" at bounding box center [307, 223] width 183 height 18
type input "Rent"
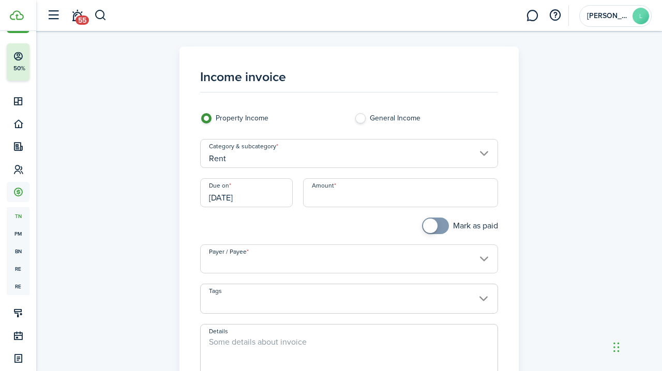
click at [264, 195] on input "[DATE]" at bounding box center [246, 192] width 93 height 29
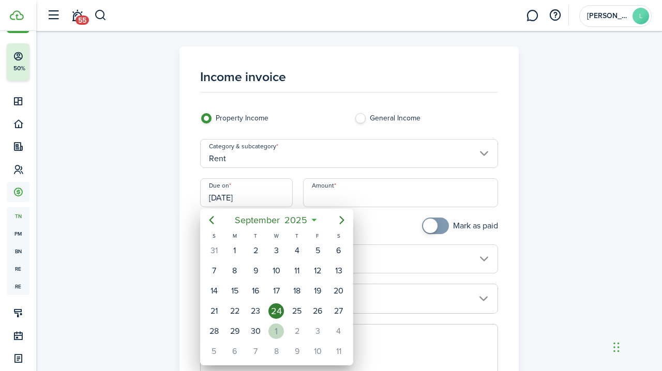
click at [280, 330] on div "1" at bounding box center [276, 332] width 16 height 16
type input "[DATE]"
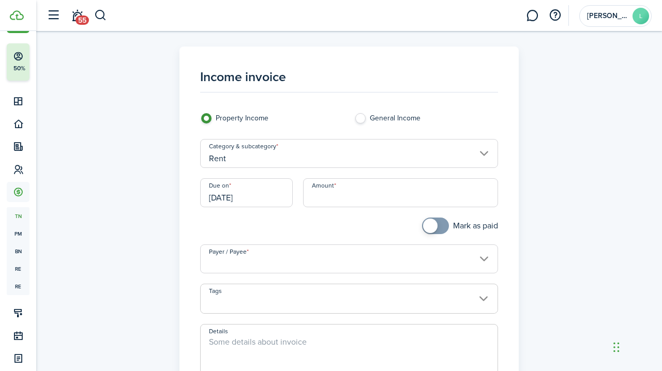
click at [321, 195] on input "Amount" at bounding box center [400, 192] width 195 height 29
type input "$750.00"
click at [427, 225] on span at bounding box center [430, 226] width 14 height 14
checkbox input "false"
click at [438, 225] on span at bounding box center [440, 226] width 14 height 14
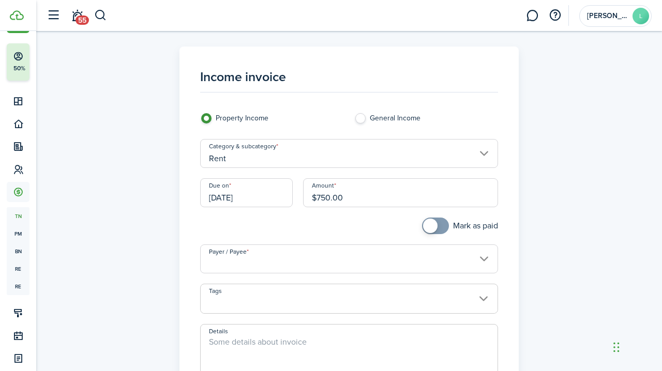
click at [248, 259] on input "Payer / Payee" at bounding box center [349, 259] width 298 height 29
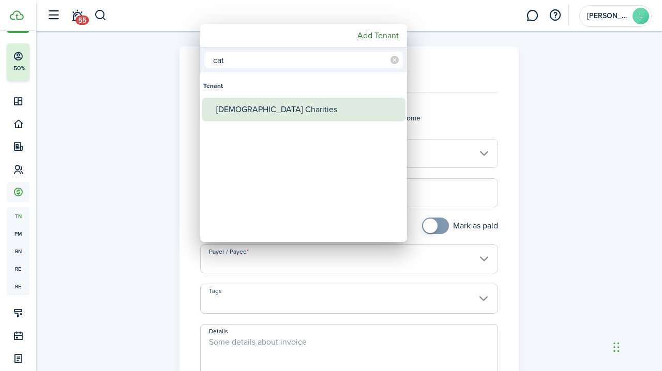
type input "cat"
click at [257, 107] on div "[DEMOGRAPHIC_DATA] Charities" at bounding box center [307, 110] width 183 height 24
type input "[DEMOGRAPHIC_DATA] Charities"
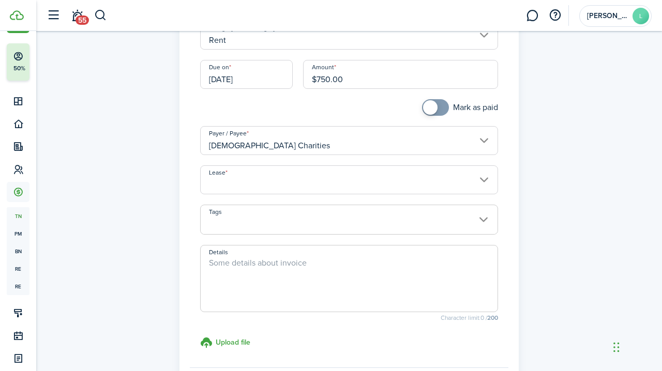
scroll to position [130, 0]
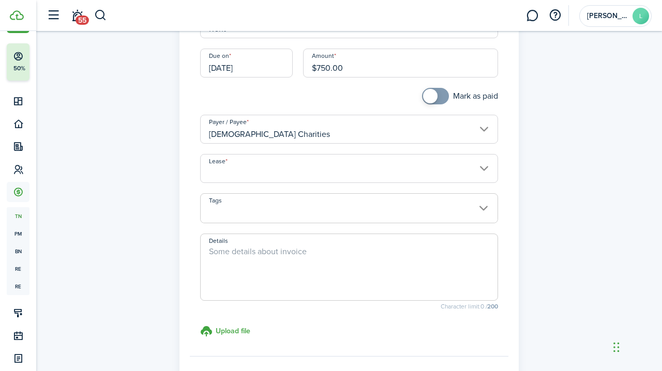
click at [249, 166] on input "Lease" at bounding box center [349, 168] width 298 height 29
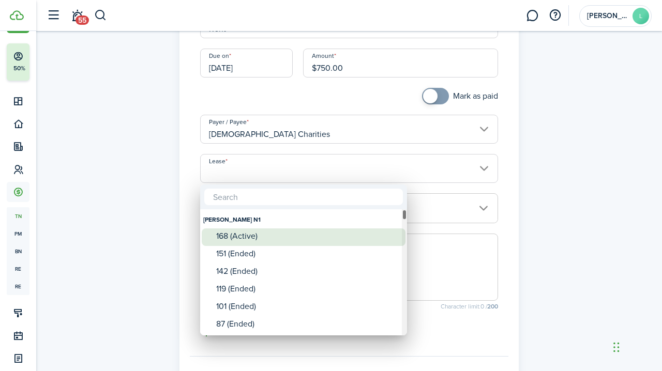
click at [246, 235] on div "168 (Active)" at bounding box center [307, 236] width 183 height 9
type input "[PERSON_NAME] N1. Lease #168 (Active)"
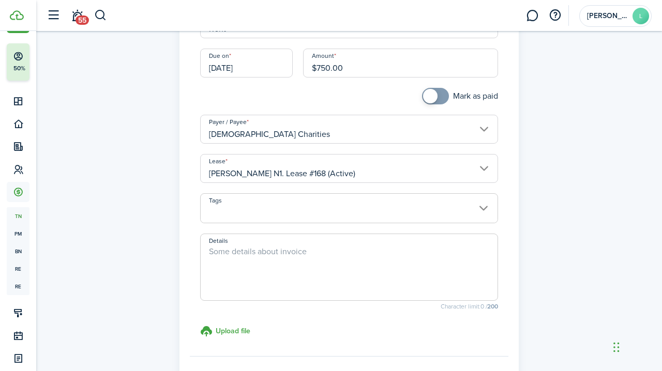
click at [210, 253] on textarea "Details" at bounding box center [349, 271] width 297 height 50
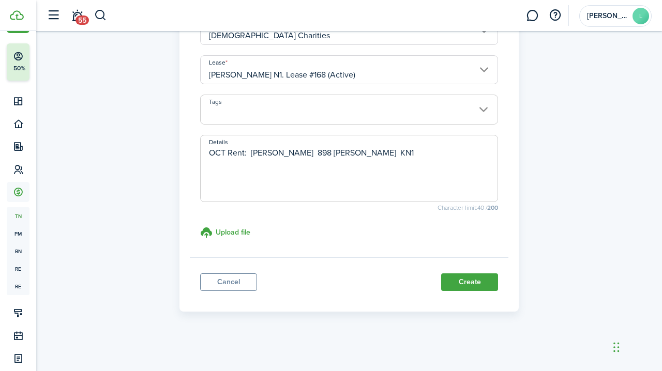
scroll to position [228, 0]
type textarea "OCT Rent: [PERSON_NAME] 898 [PERSON_NAME] KN1"
click at [468, 281] on button "Create" at bounding box center [469, 283] width 57 height 18
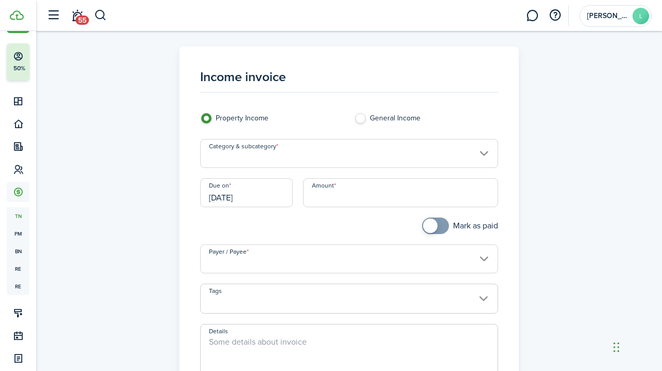
click at [285, 156] on input "Category & subcategory" at bounding box center [349, 153] width 298 height 29
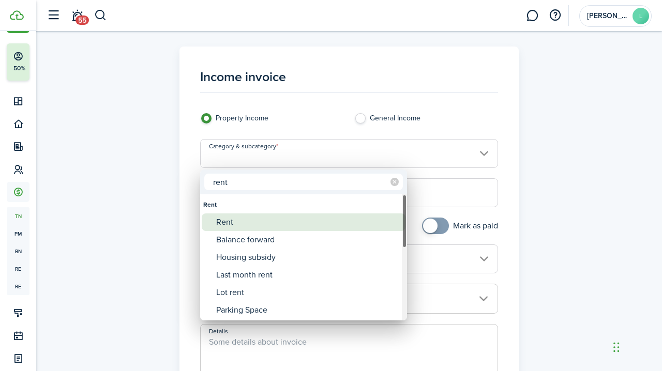
type input "rent"
click at [226, 224] on div "Rent" at bounding box center [307, 223] width 183 height 18
type input "Rent"
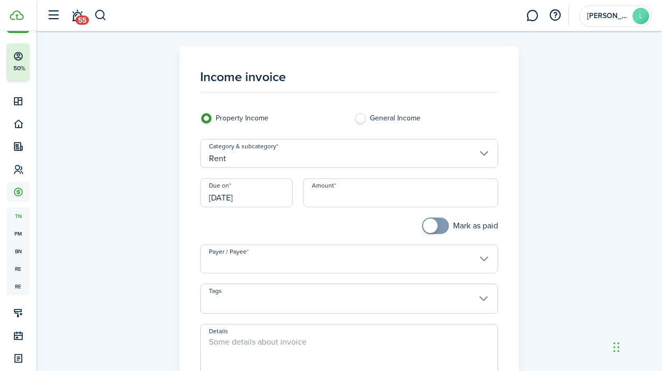
click at [312, 196] on input "Amount" at bounding box center [400, 192] width 195 height 29
click at [261, 197] on input "[DATE]" at bounding box center [246, 192] width 93 height 29
type input "$750.00"
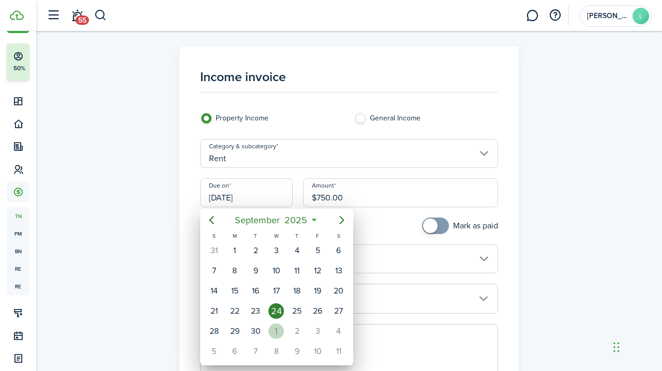
click at [279, 329] on div "1" at bounding box center [276, 332] width 16 height 16
type input "[DATE]"
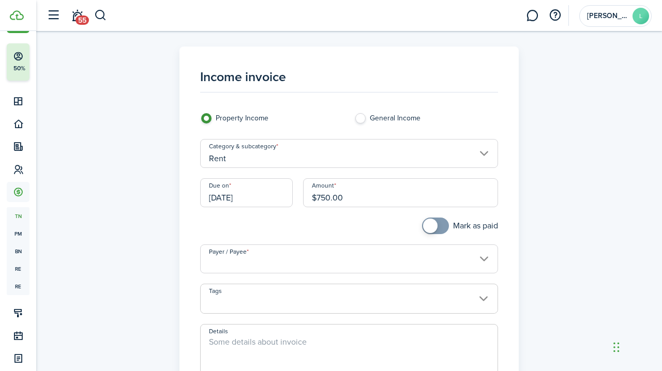
click at [227, 267] on input "Payer / Payee" at bounding box center [349, 259] width 298 height 29
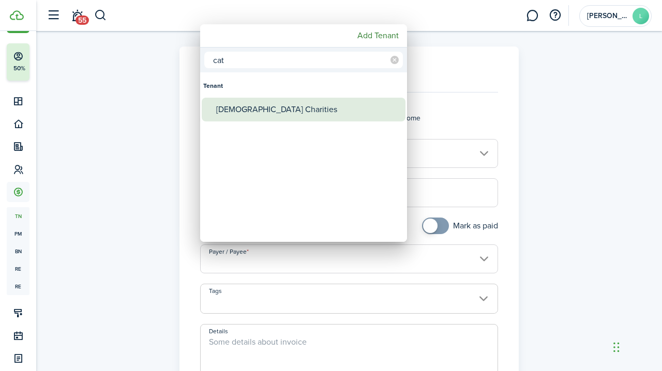
type input "cat"
click at [244, 106] on div "[DEMOGRAPHIC_DATA] Charities" at bounding box center [307, 110] width 183 height 24
type input "[DEMOGRAPHIC_DATA] Charities"
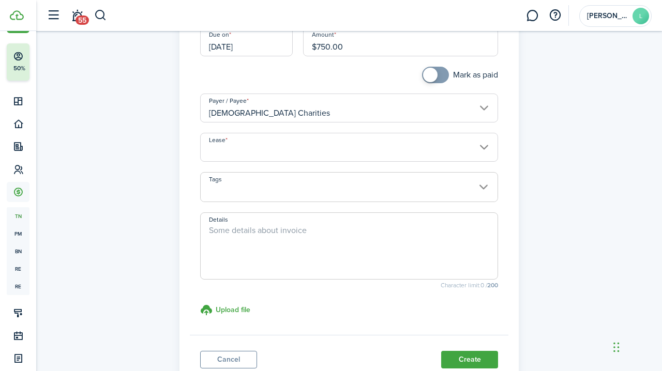
scroll to position [154, 0]
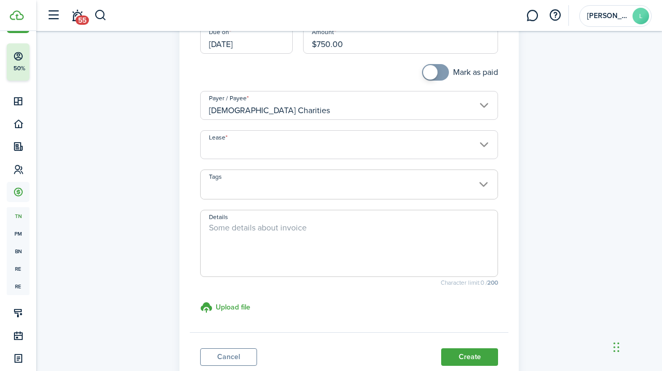
click at [246, 150] on input "Lease" at bounding box center [349, 144] width 298 height 29
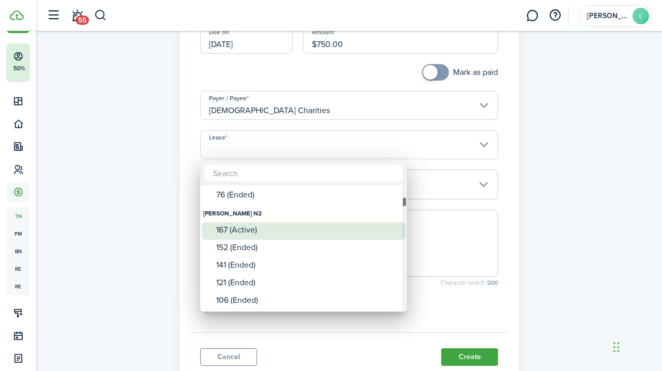
click at [239, 231] on div "167 (Active)" at bounding box center [307, 229] width 183 height 9
type input "[PERSON_NAME] N2. Lease #167 (Active)"
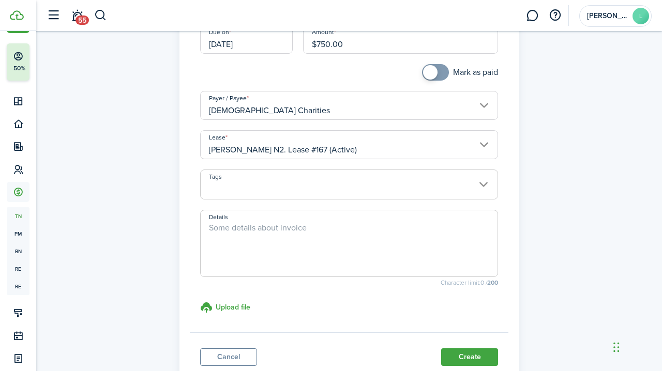
click at [212, 234] on textarea "Details" at bounding box center [349, 247] width 297 height 50
type textarea "OCT Rent: [PERSON_NAME] - 898 [PERSON_NAME] KN2"
click at [469, 358] on button "Create" at bounding box center [469, 357] width 57 height 18
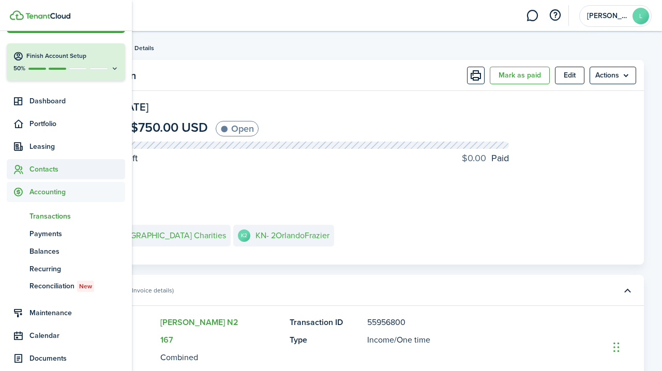
click at [39, 168] on span "Contacts" at bounding box center [77, 169] width 96 height 11
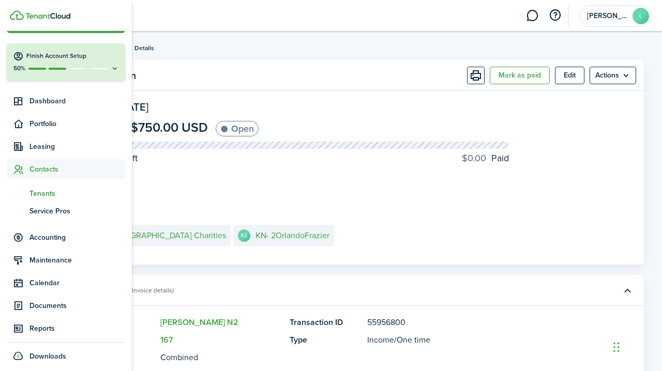
click at [42, 193] on span "Tenants" at bounding box center [77, 193] width 96 height 11
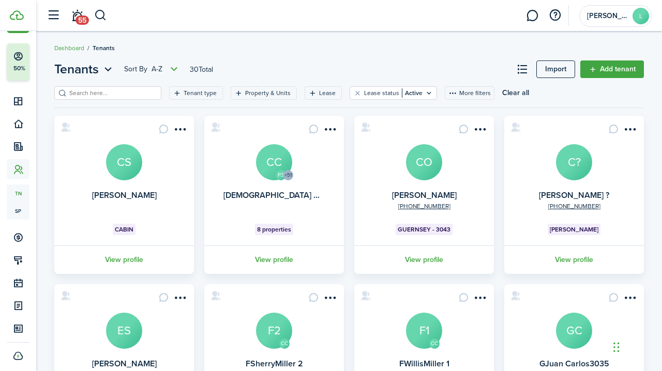
click at [232, 142] on card "P3 +51 [DEMOGRAPHIC_DATA] Charities CC 8 properties View profile" at bounding box center [274, 195] width 140 height 158
click at [276, 164] on avatar-text "CC" at bounding box center [274, 162] width 36 height 36
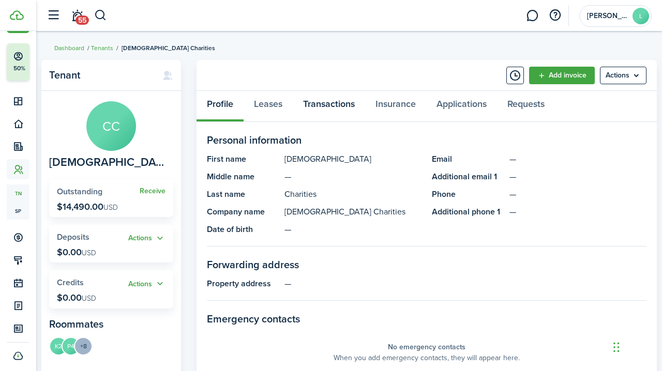
click at [332, 104] on link "Transactions" at bounding box center [329, 106] width 72 height 31
